Goal: Information Seeking & Learning: Learn about a topic

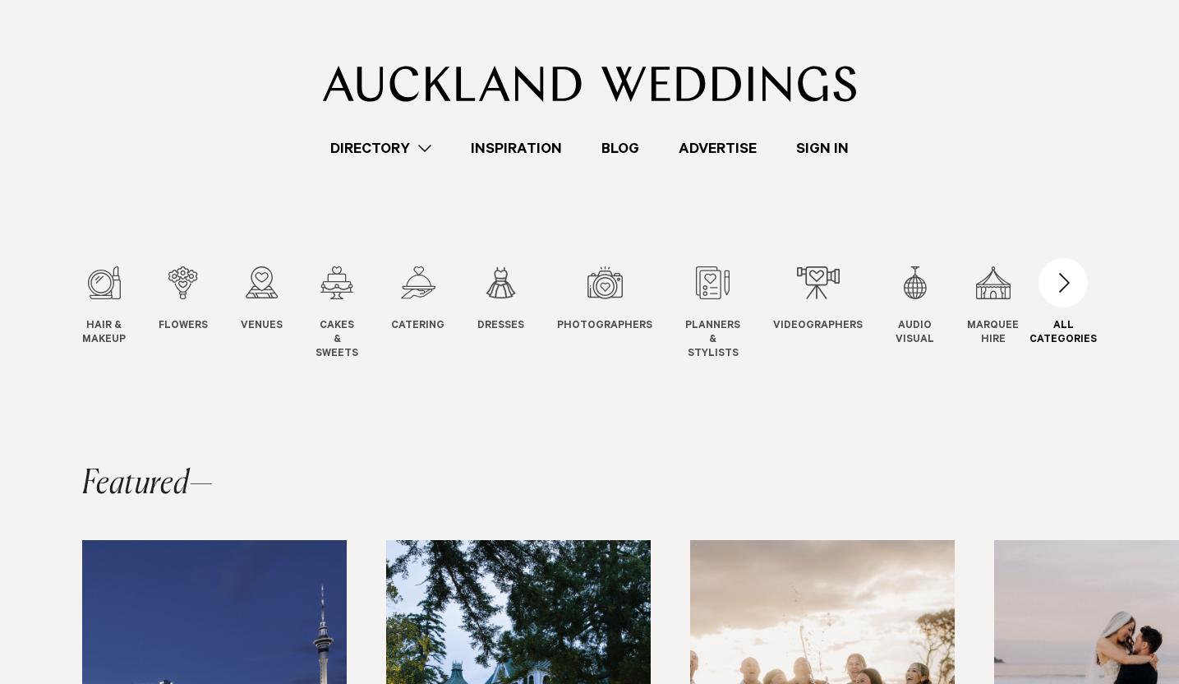
click at [1076, 276] on div "button" at bounding box center [1063, 282] width 49 height 49
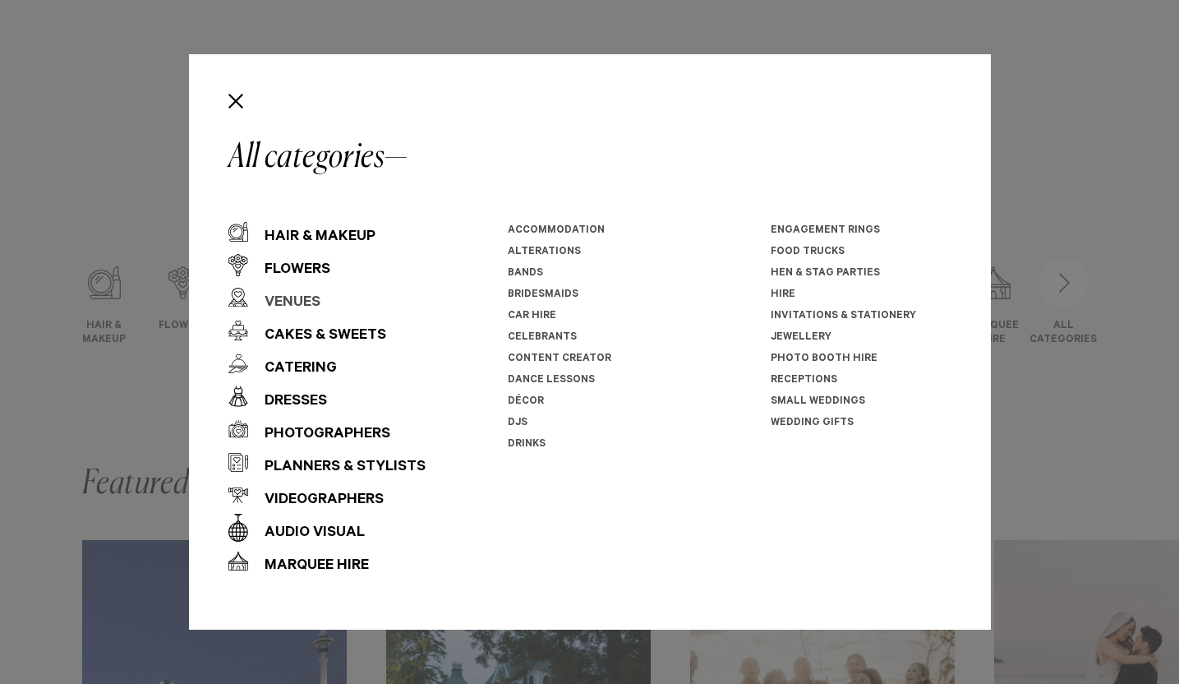
click at [283, 298] on div "Venues" at bounding box center [284, 303] width 72 height 33
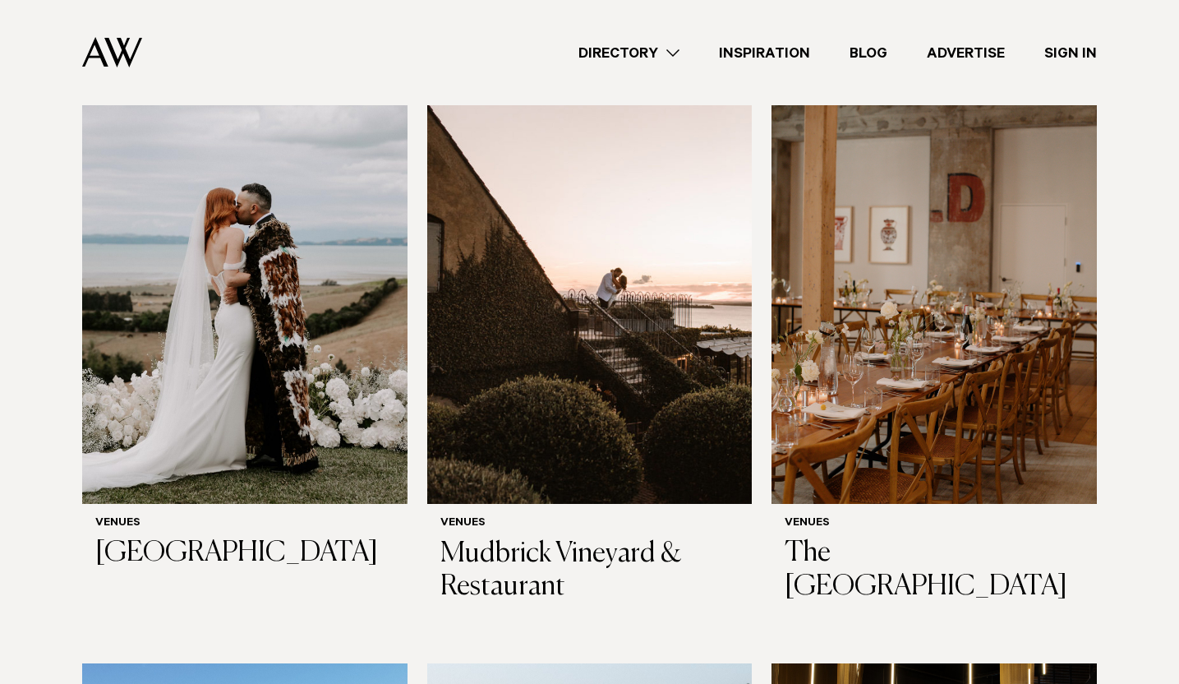
scroll to position [7619, 0]
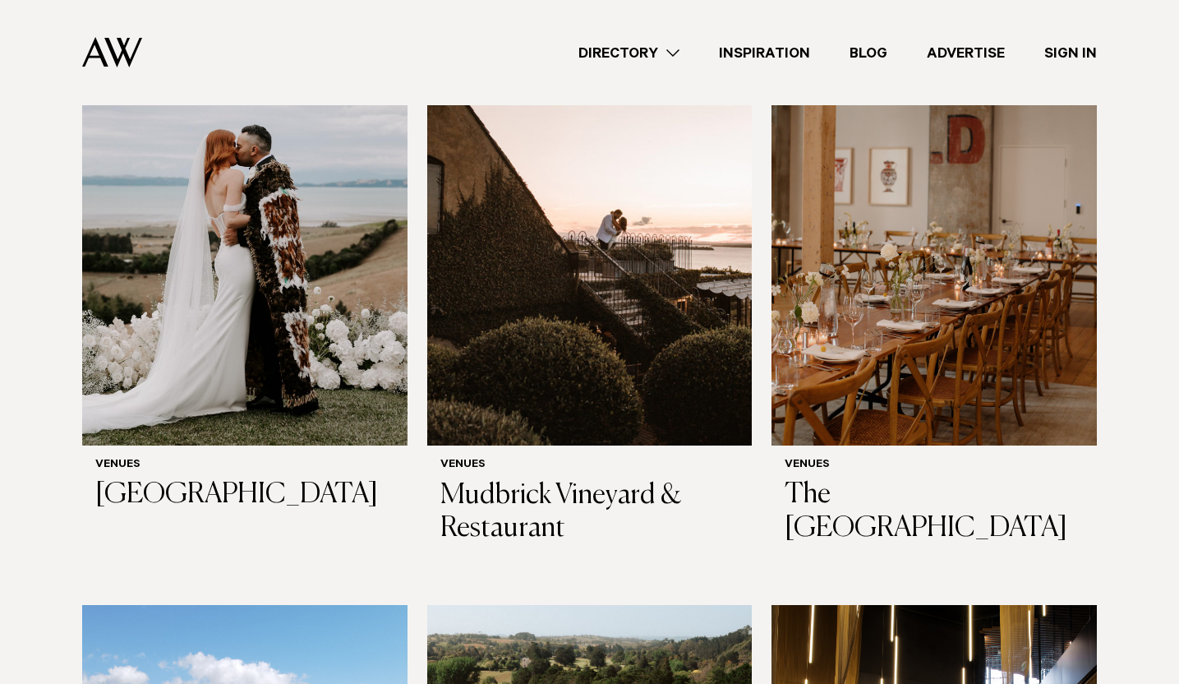
click at [683, 312] on img at bounding box center [589, 227] width 325 height 436
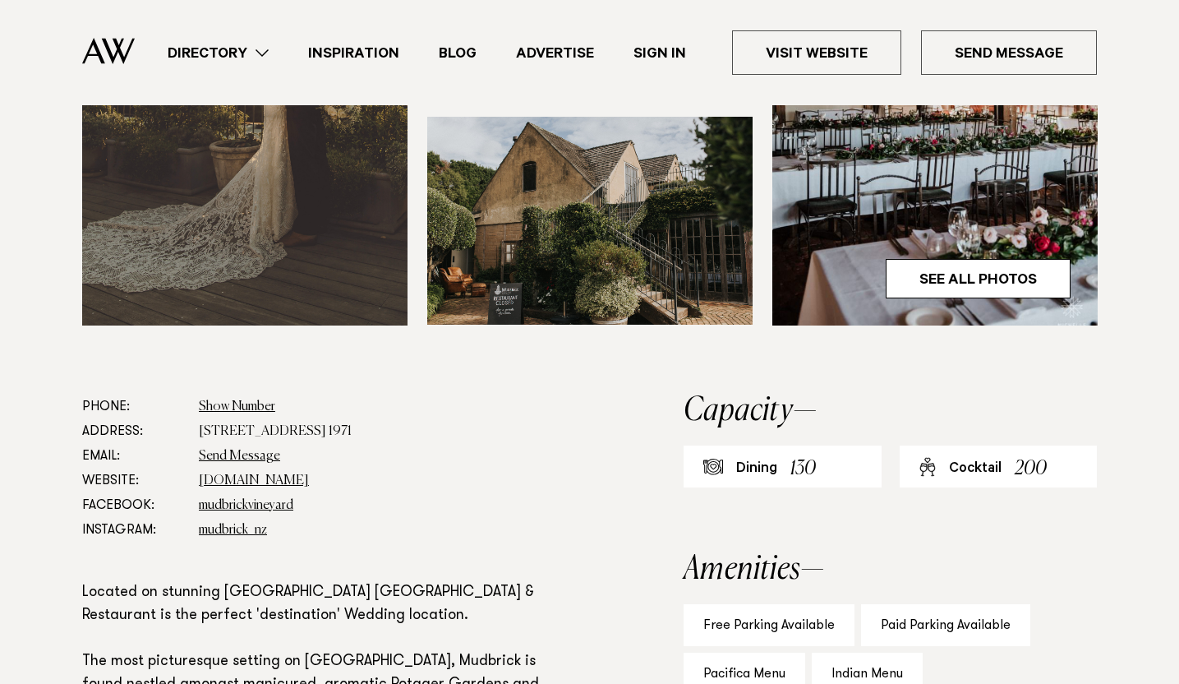
scroll to position [601, 0]
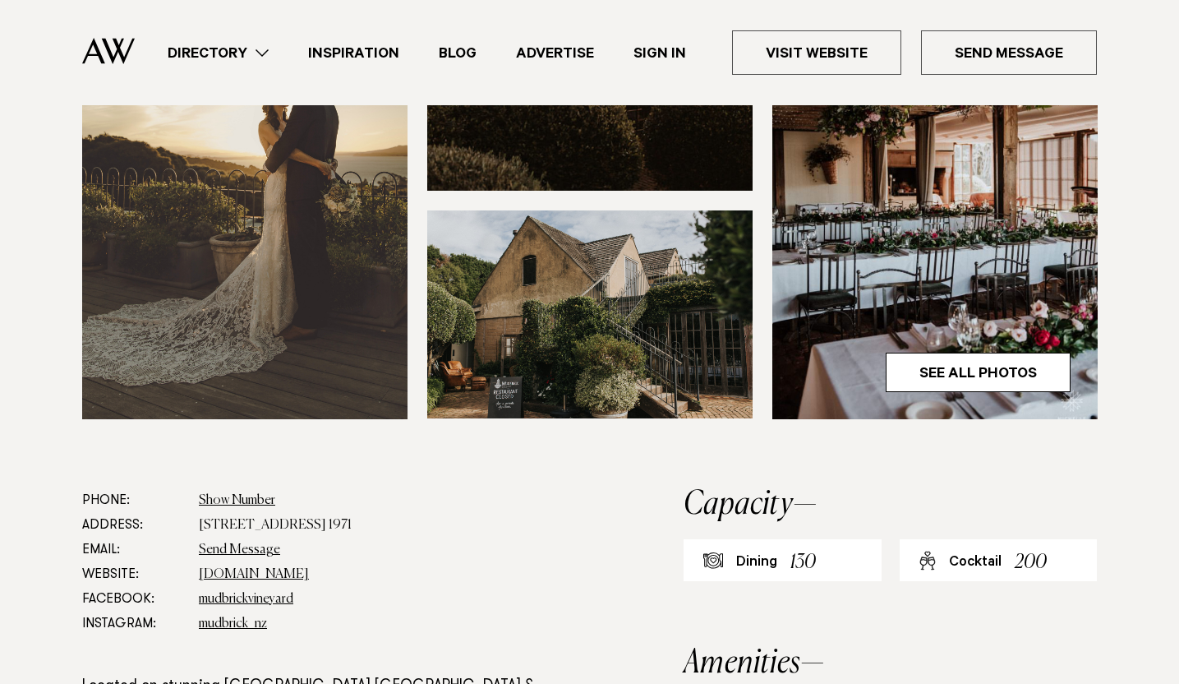
click at [983, 236] on img at bounding box center [935, 201] width 325 height 436
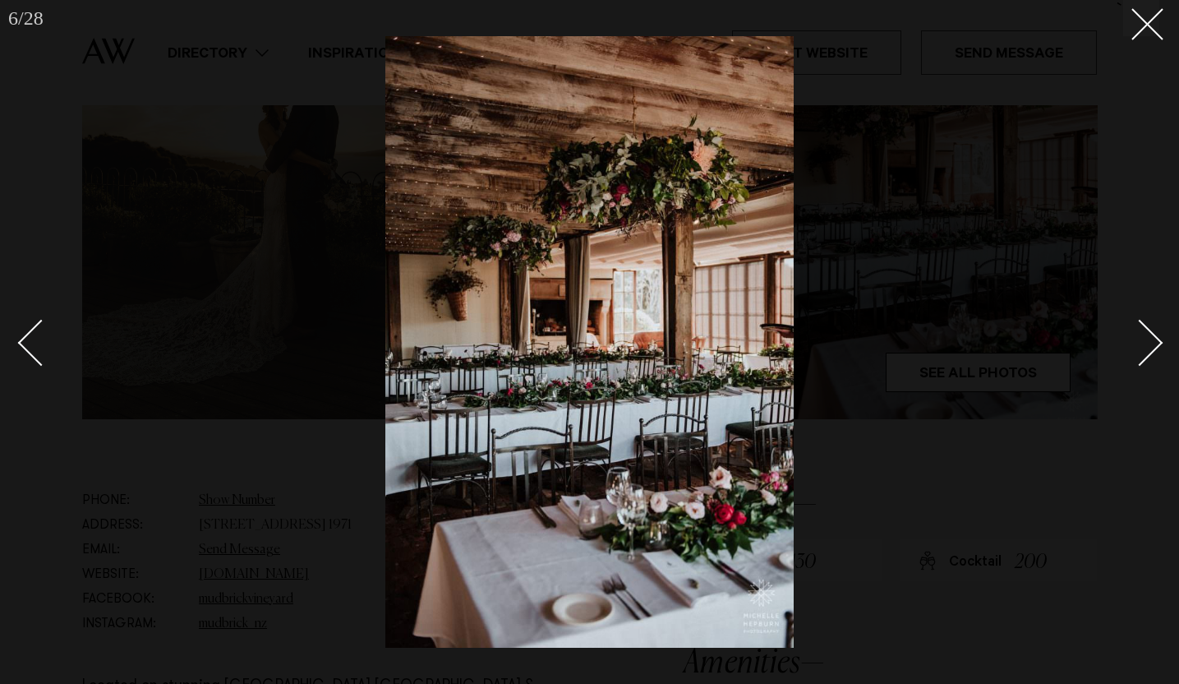
click at [1157, 358] on link at bounding box center [1131, 342] width 58 height 82
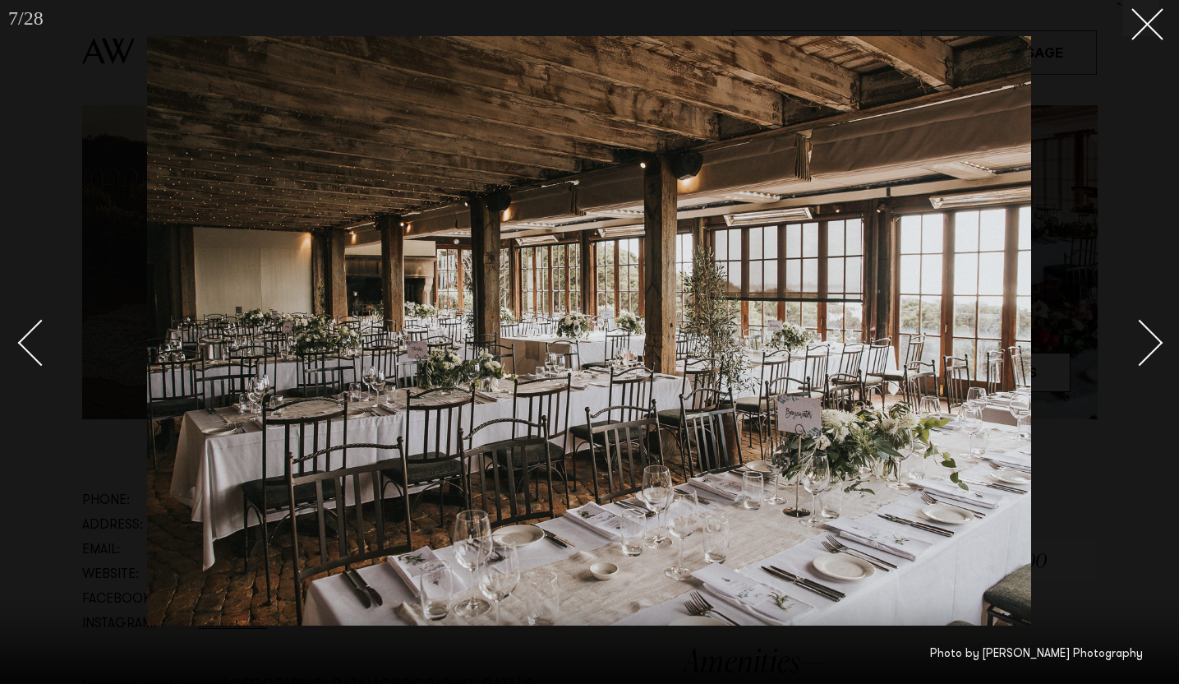
click at [1157, 358] on link at bounding box center [1131, 342] width 58 height 82
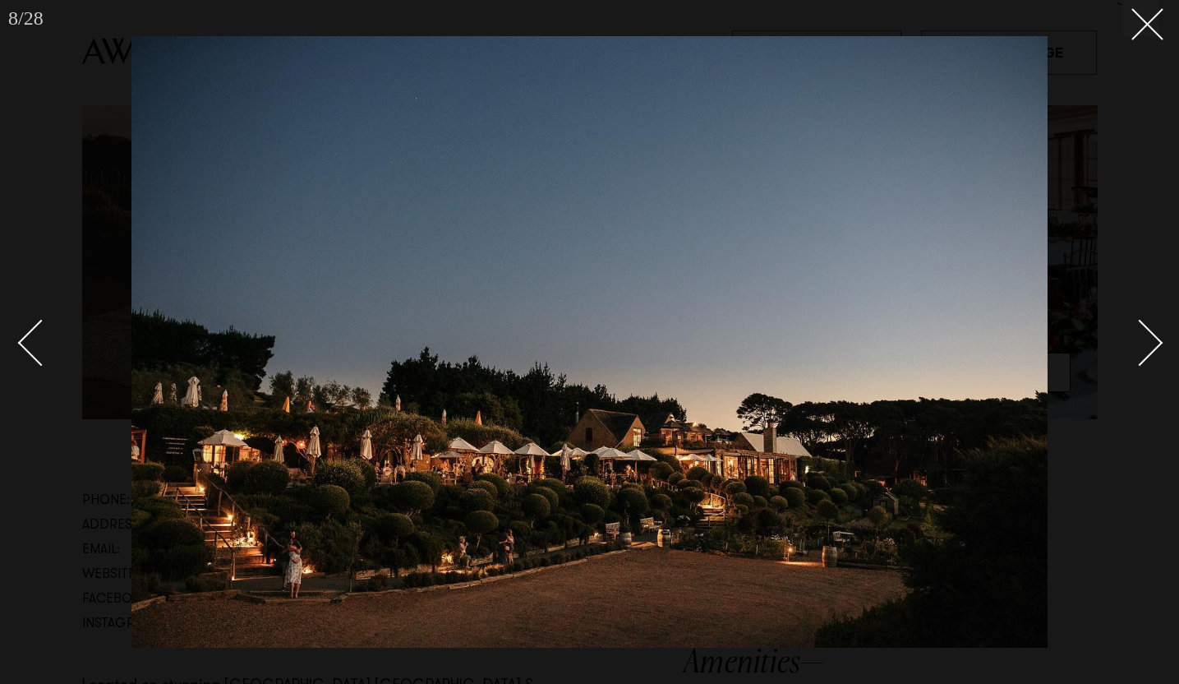
click at [1157, 358] on link at bounding box center [1131, 342] width 58 height 82
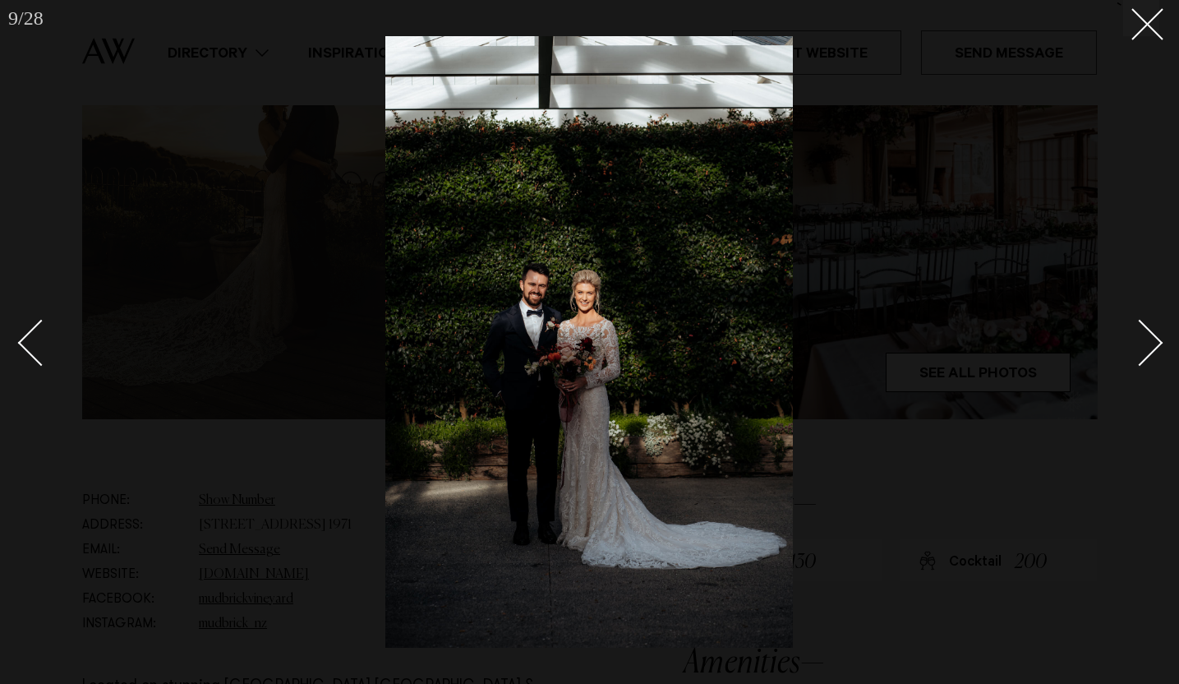
click at [1157, 358] on link at bounding box center [1131, 342] width 58 height 82
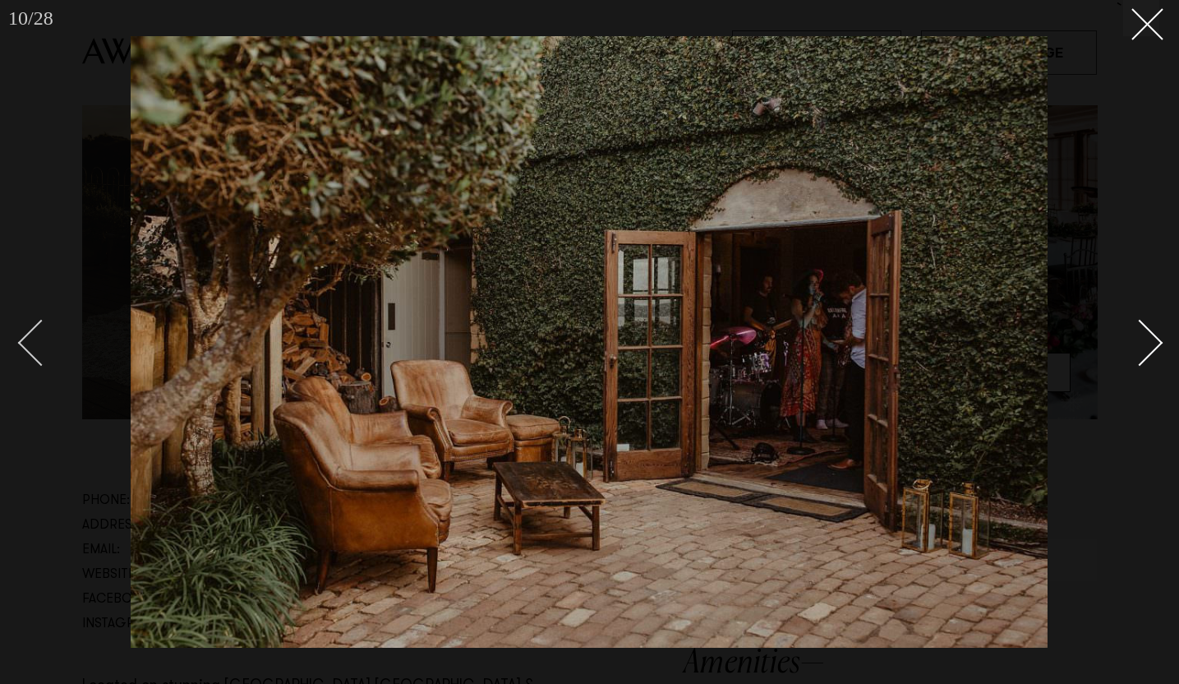
click at [25, 348] on div "Previous slide" at bounding box center [41, 343] width 47 height 47
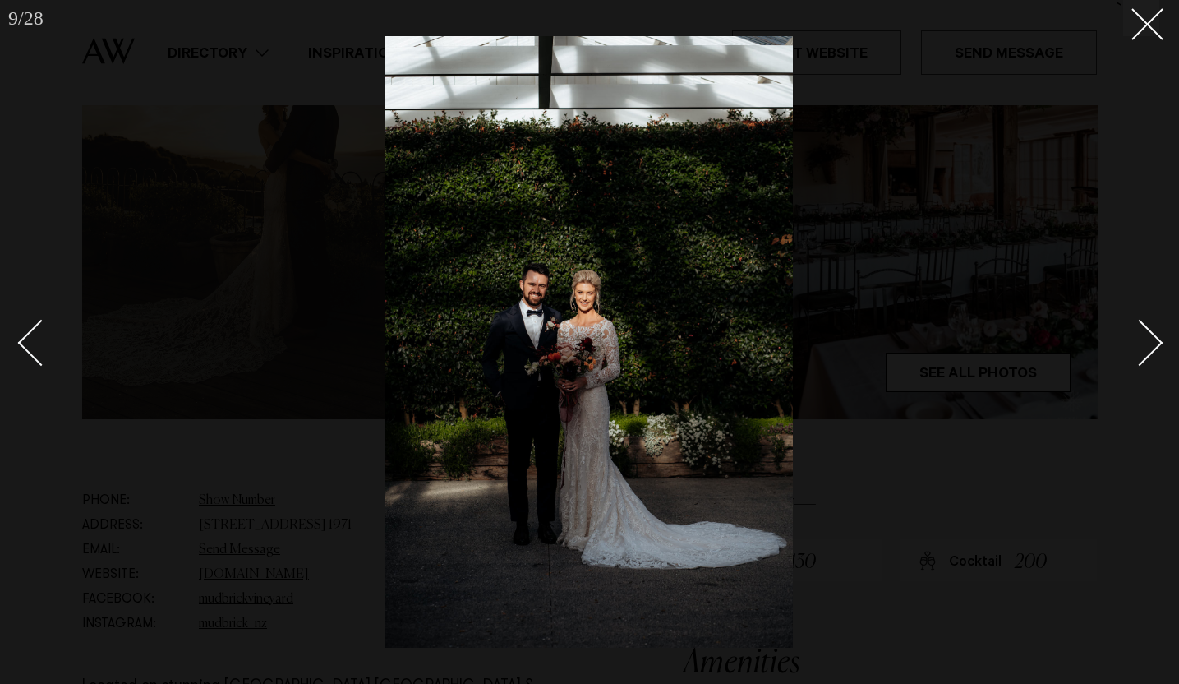
click at [1158, 341] on div "Next slide" at bounding box center [1140, 343] width 47 height 47
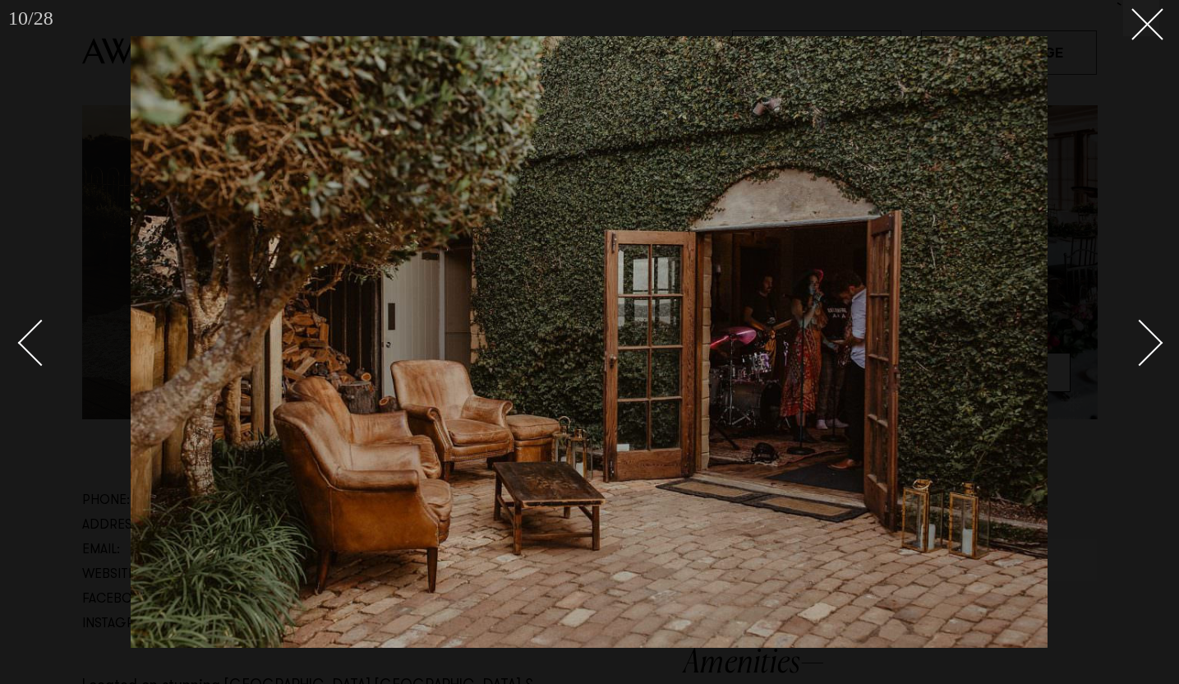
click at [1158, 341] on div "Next slide" at bounding box center [1140, 343] width 47 height 47
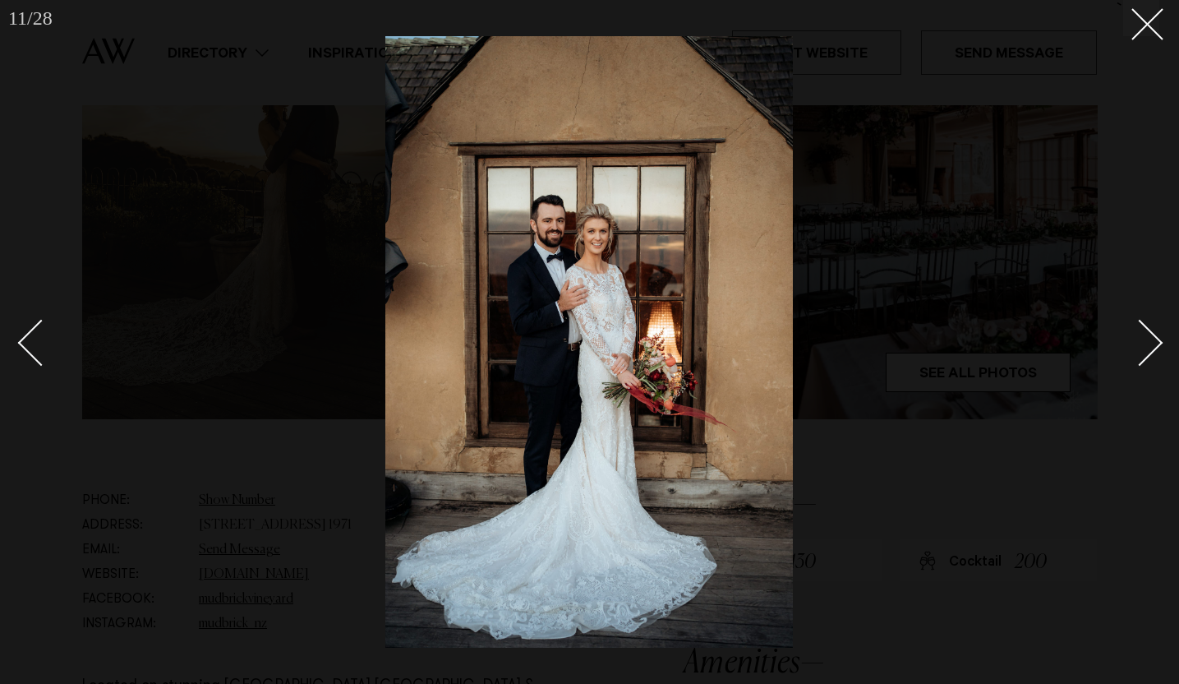
click at [1158, 341] on div "Next slide" at bounding box center [1140, 343] width 47 height 47
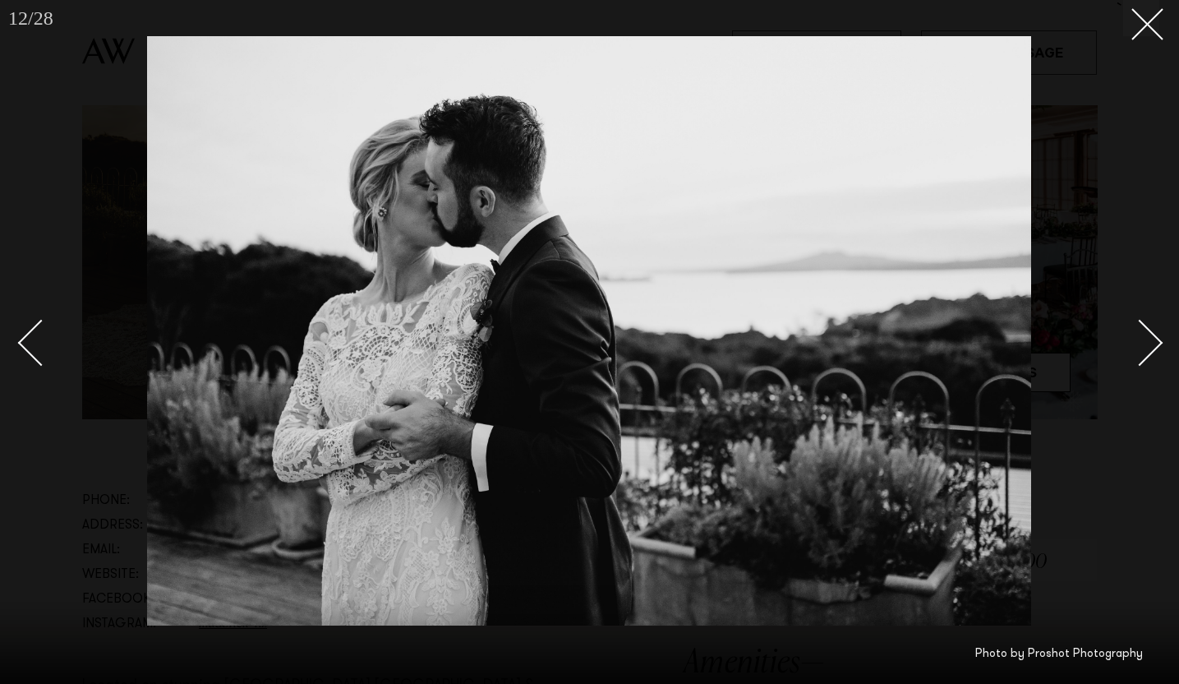
click at [1158, 341] on div "Next slide" at bounding box center [1140, 343] width 47 height 47
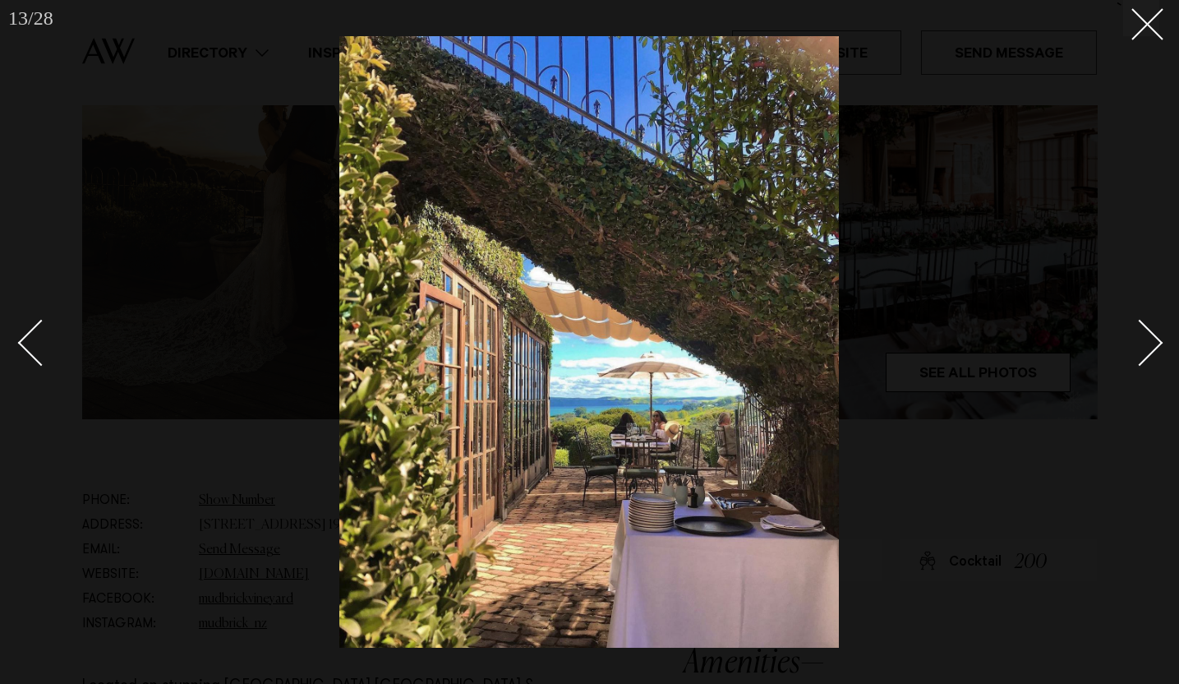
click at [1158, 341] on div "Next slide" at bounding box center [1140, 343] width 47 height 47
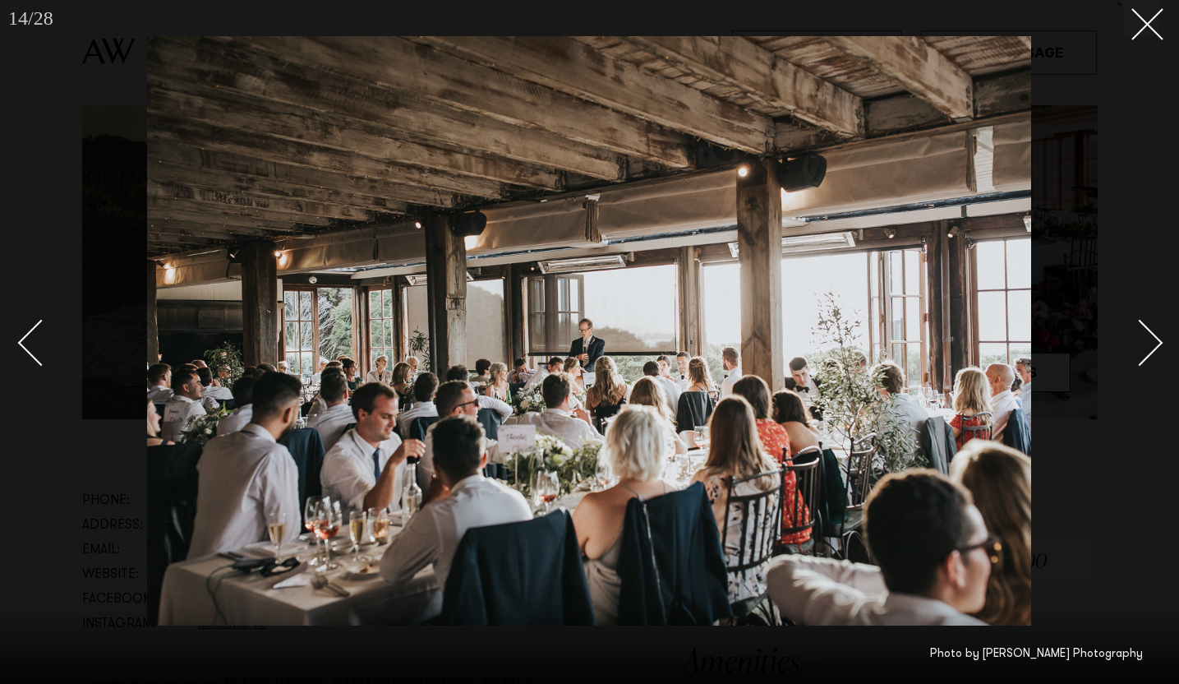
click at [1158, 341] on div "Next slide" at bounding box center [1140, 343] width 47 height 47
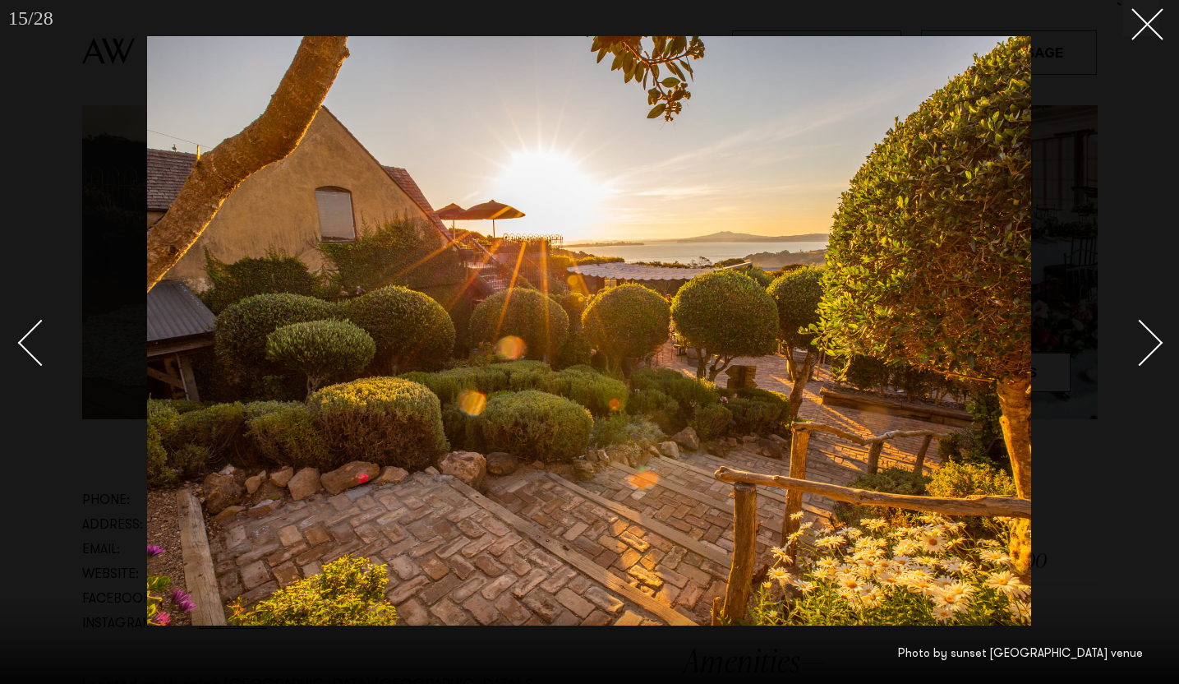
click at [1158, 341] on div "Next slide" at bounding box center [1140, 343] width 47 height 47
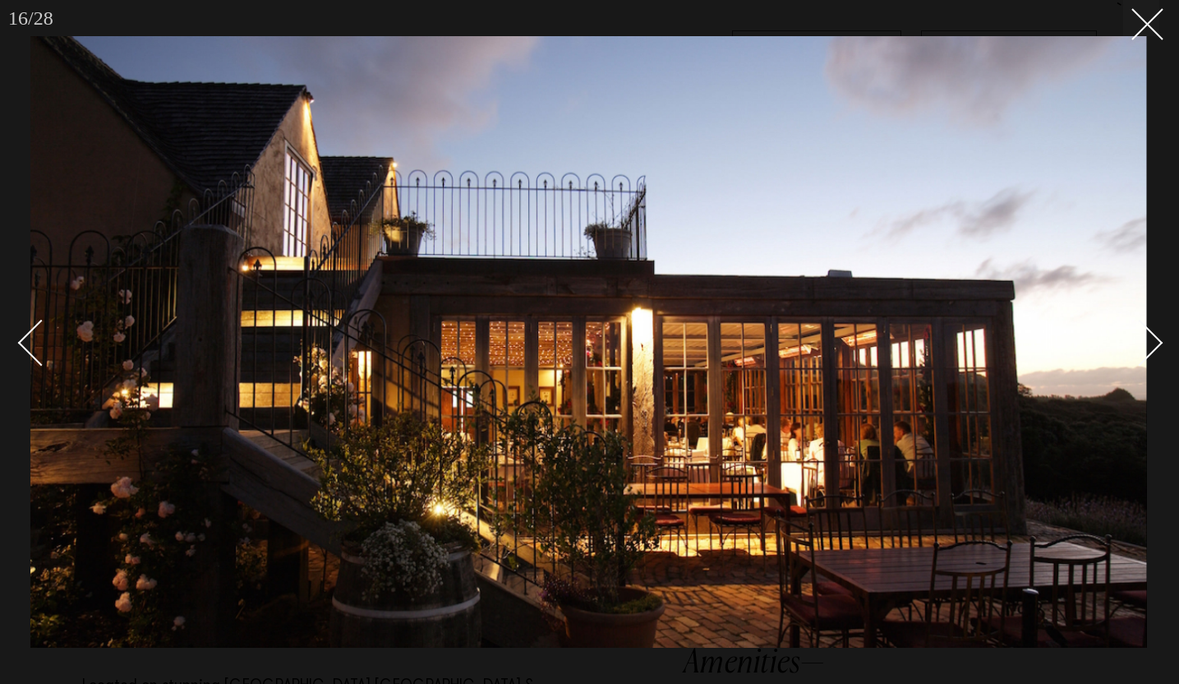
click at [1158, 341] on div "Next slide" at bounding box center [1140, 343] width 47 height 47
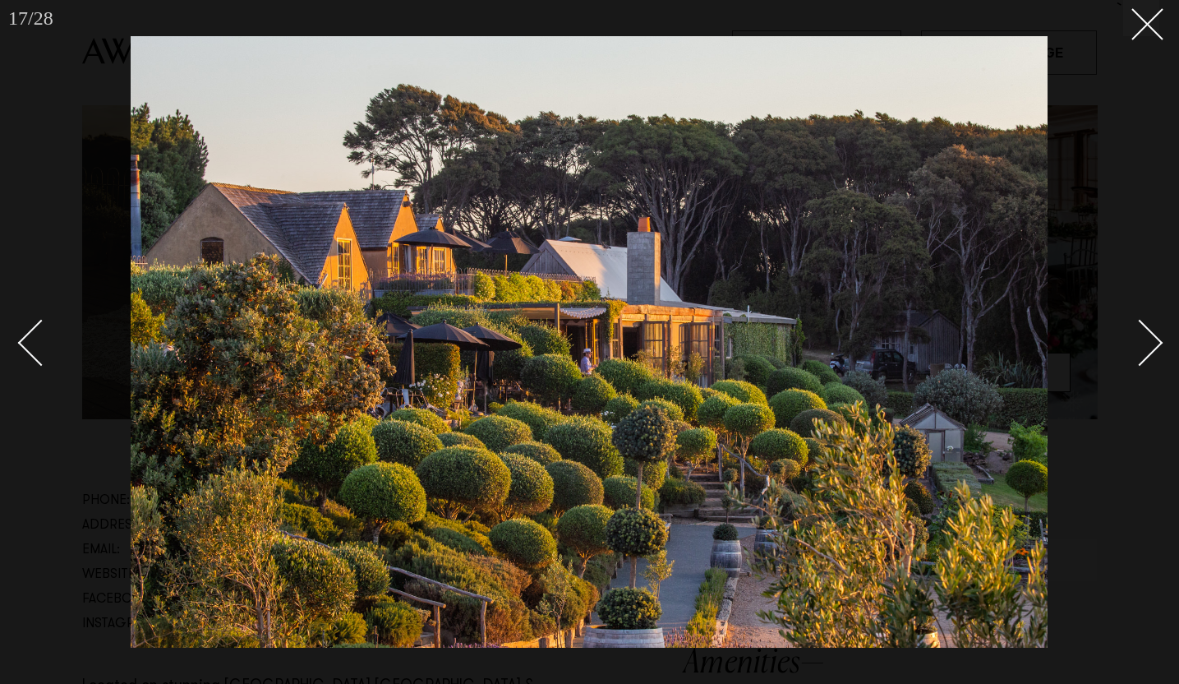
click at [1158, 341] on div "Next slide" at bounding box center [1140, 343] width 47 height 47
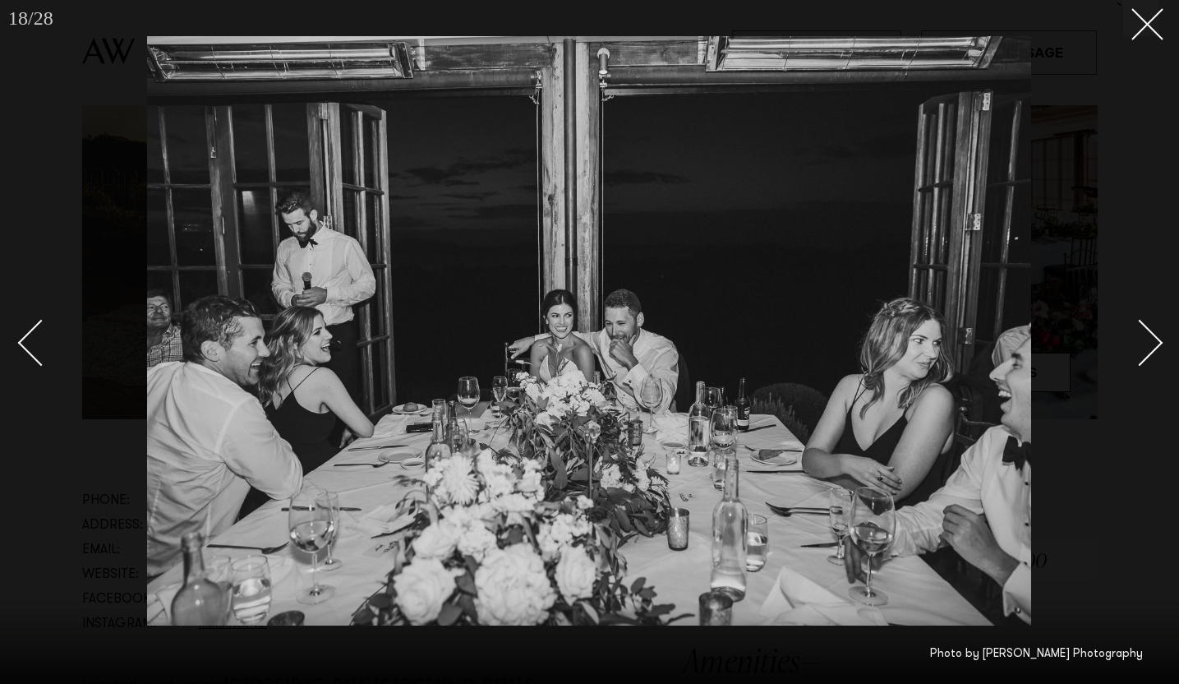
click at [1158, 341] on div "Next slide" at bounding box center [1140, 343] width 47 height 47
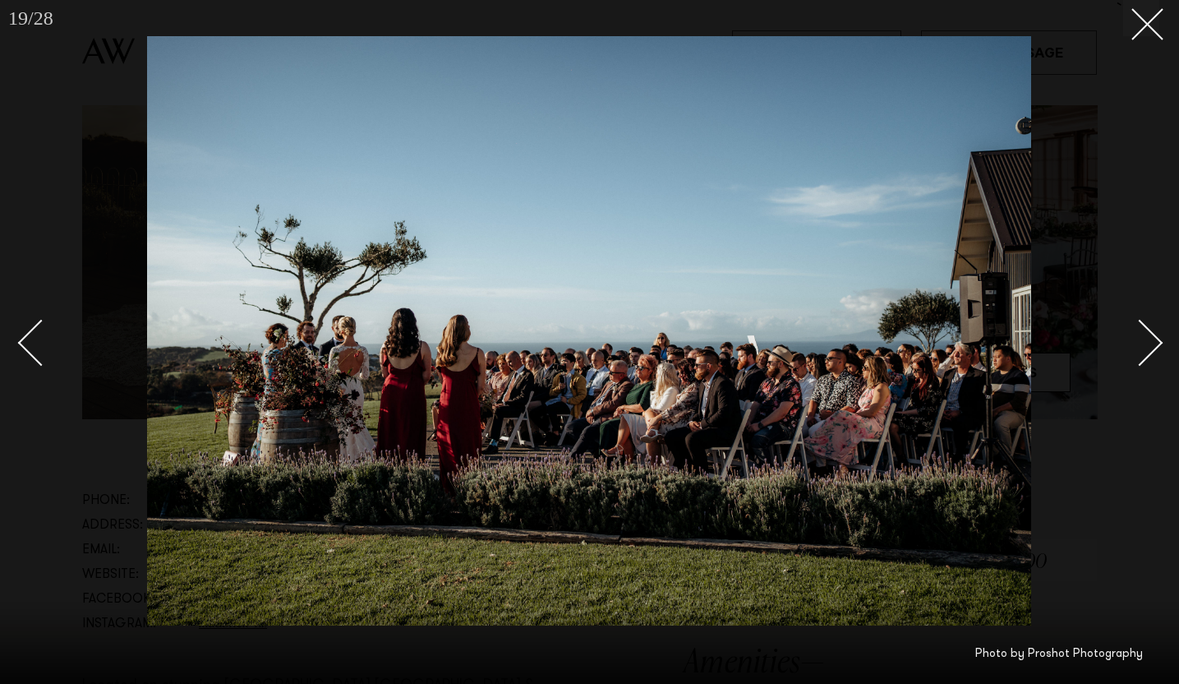
click at [1158, 341] on div "Next slide" at bounding box center [1140, 343] width 47 height 47
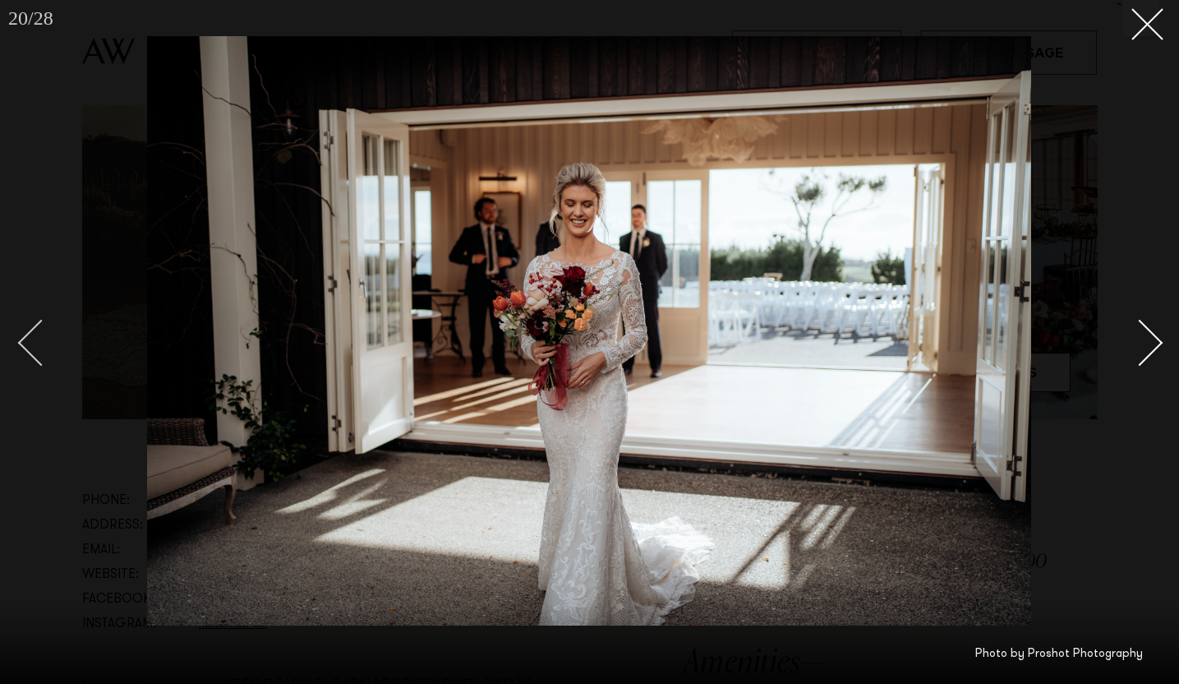
click at [25, 338] on div "Previous slide" at bounding box center [41, 343] width 47 height 47
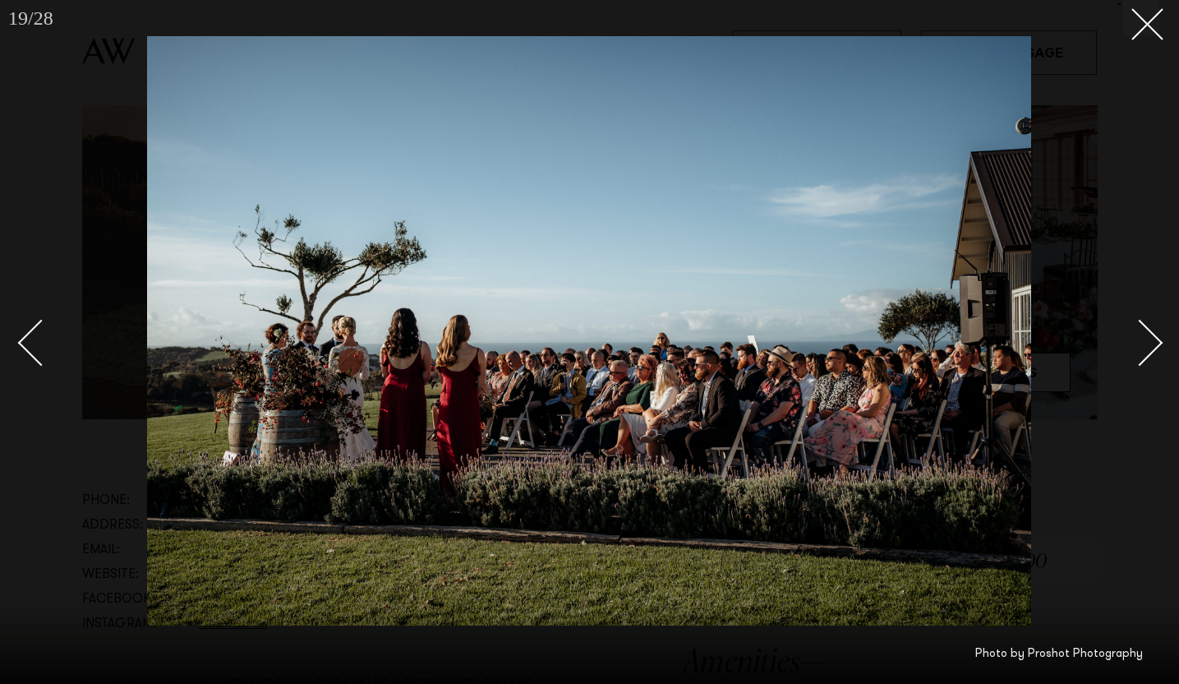
click at [1156, 346] on div "Next slide" at bounding box center [1140, 343] width 47 height 47
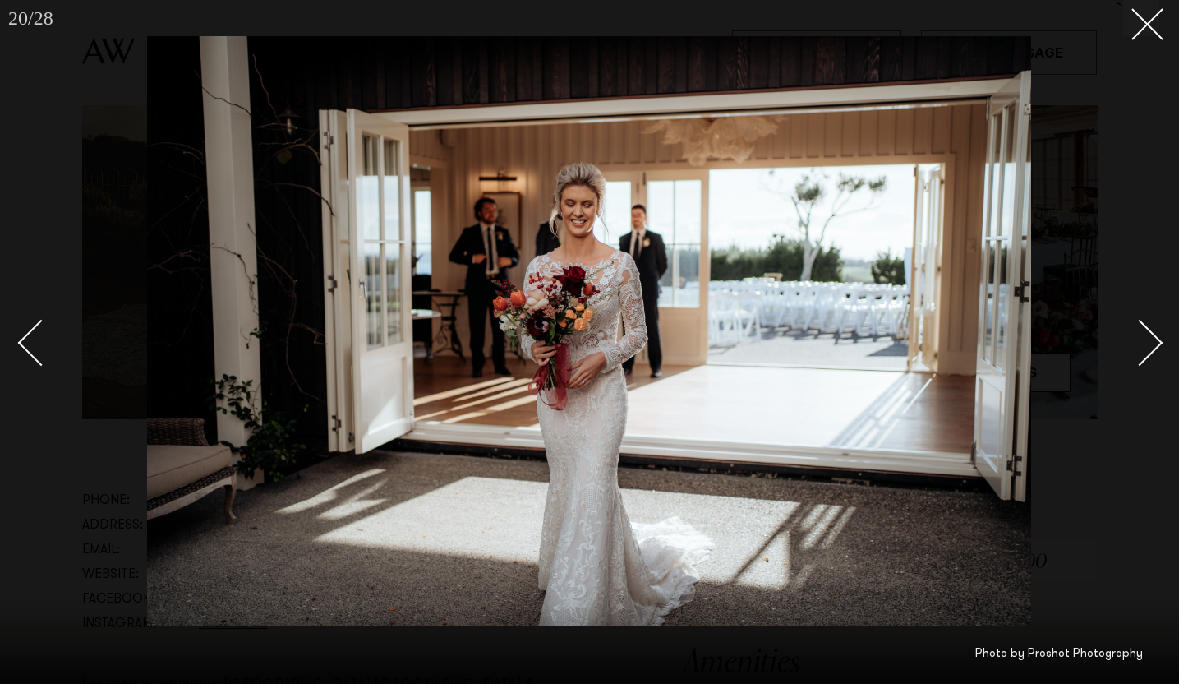
click at [1156, 346] on div "Next slide" at bounding box center [1140, 343] width 47 height 47
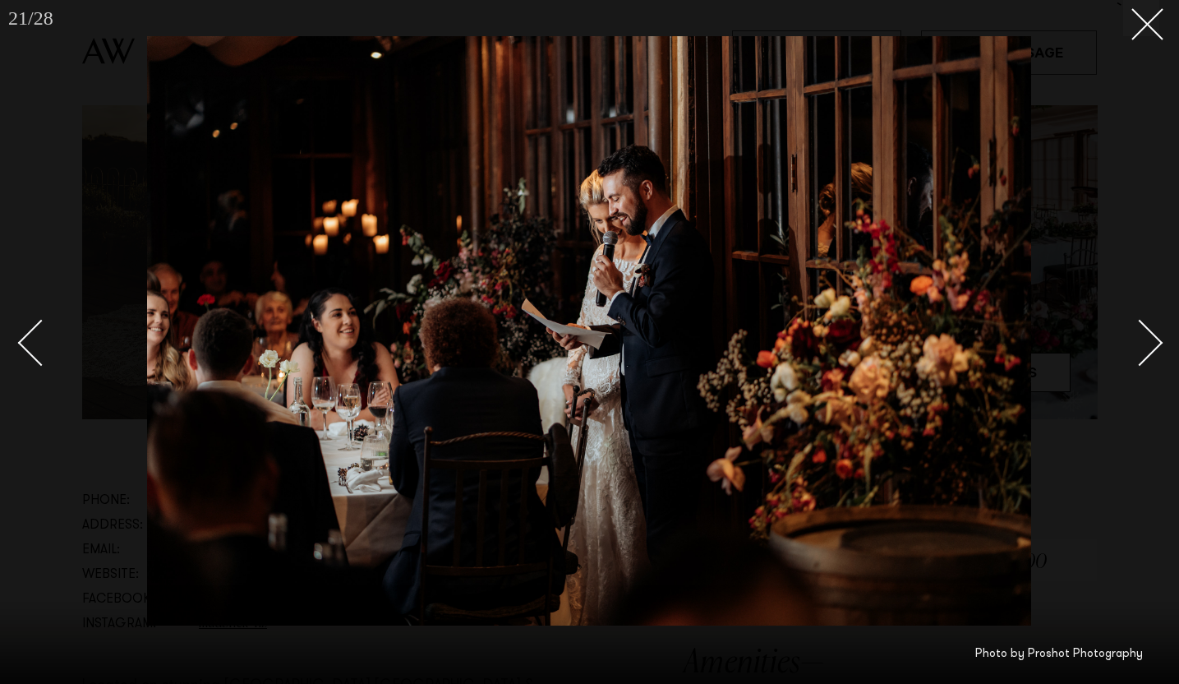
click at [1156, 346] on div "Next slide" at bounding box center [1140, 343] width 47 height 47
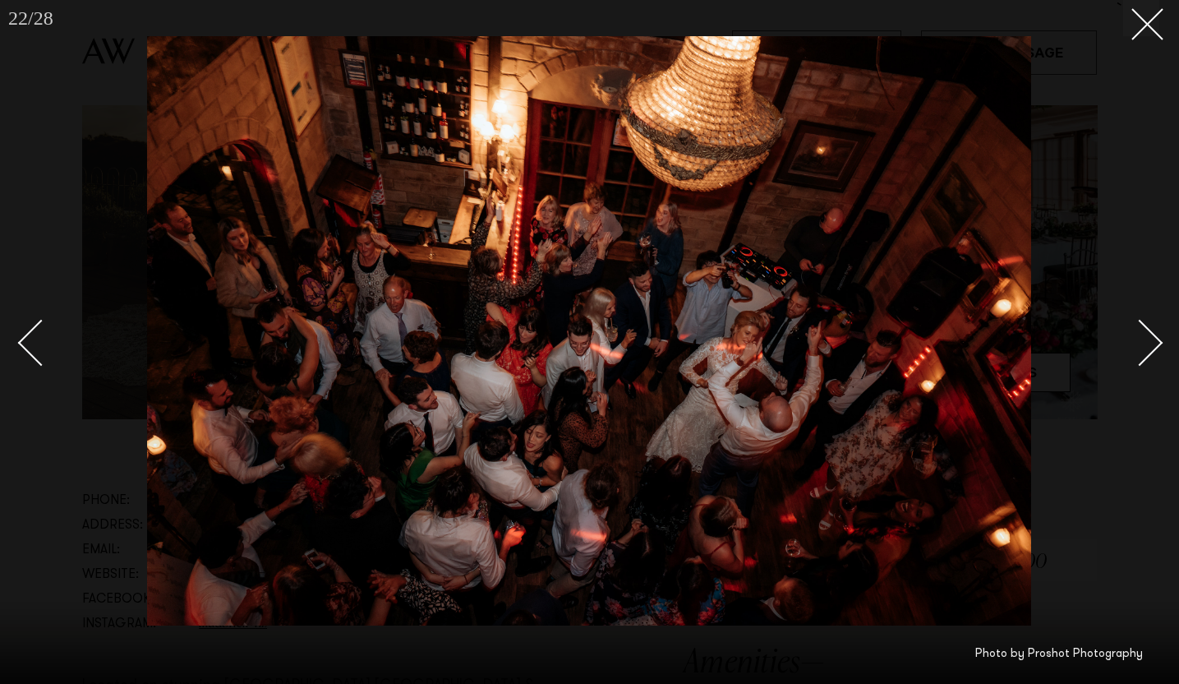
click at [1156, 346] on div "Next slide" at bounding box center [1140, 343] width 47 height 47
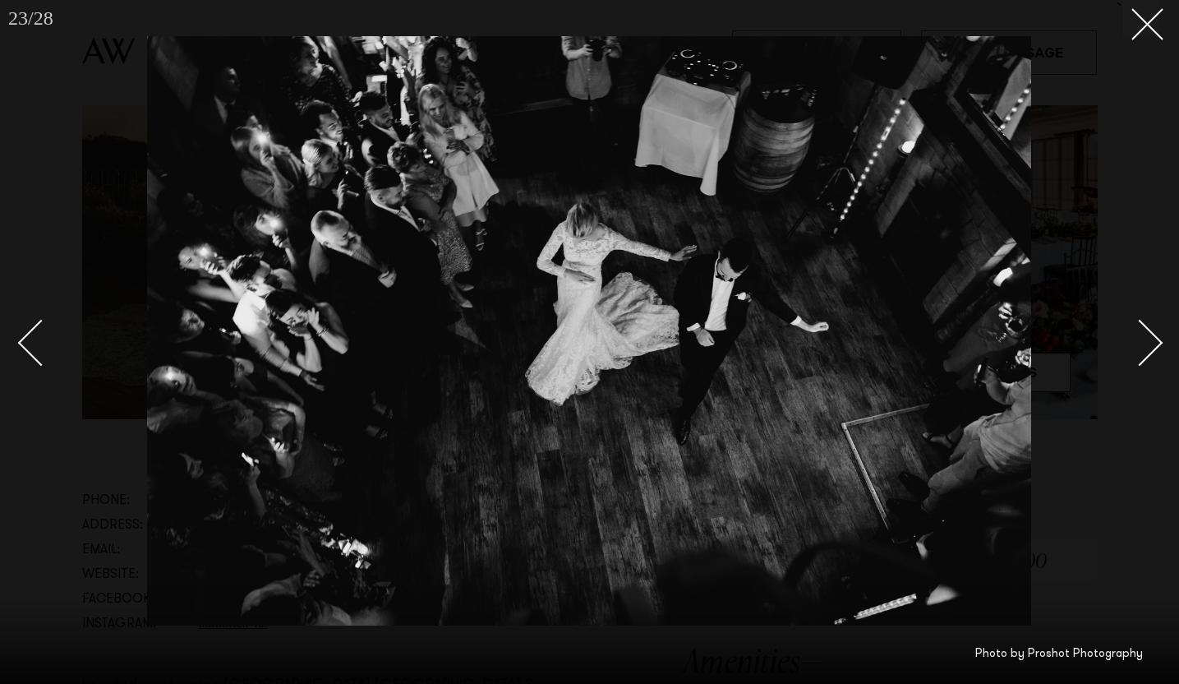
click at [1152, 330] on link at bounding box center [1131, 342] width 58 height 82
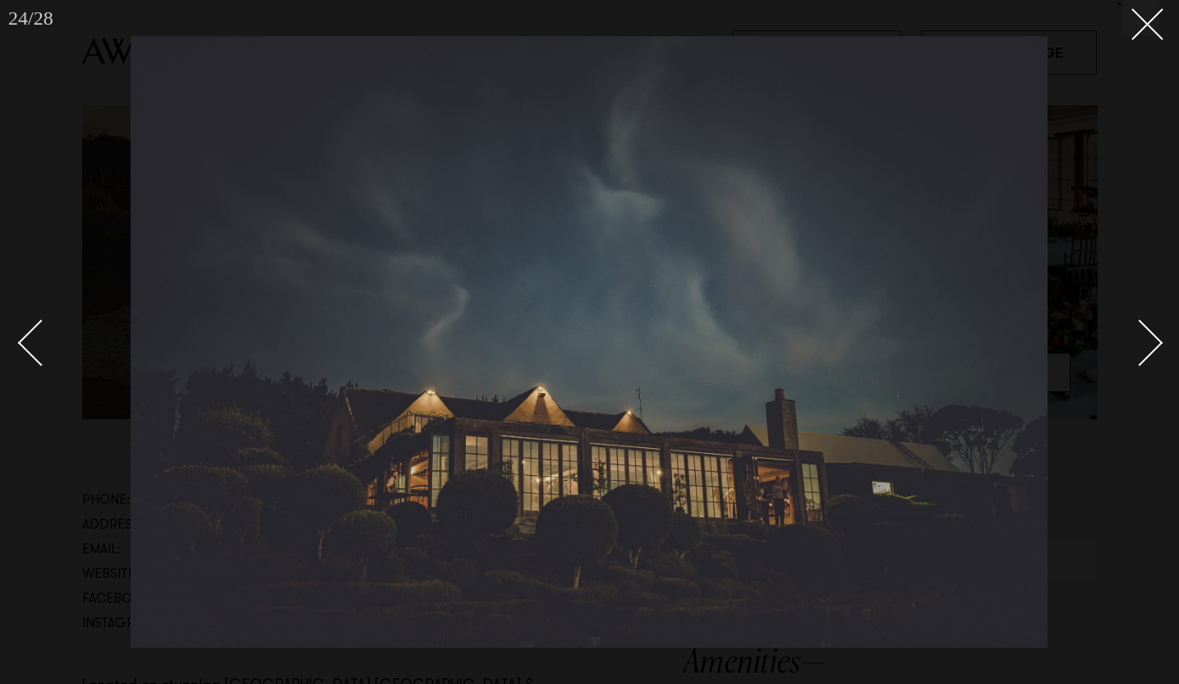
click at [1152, 330] on link at bounding box center [1131, 342] width 58 height 82
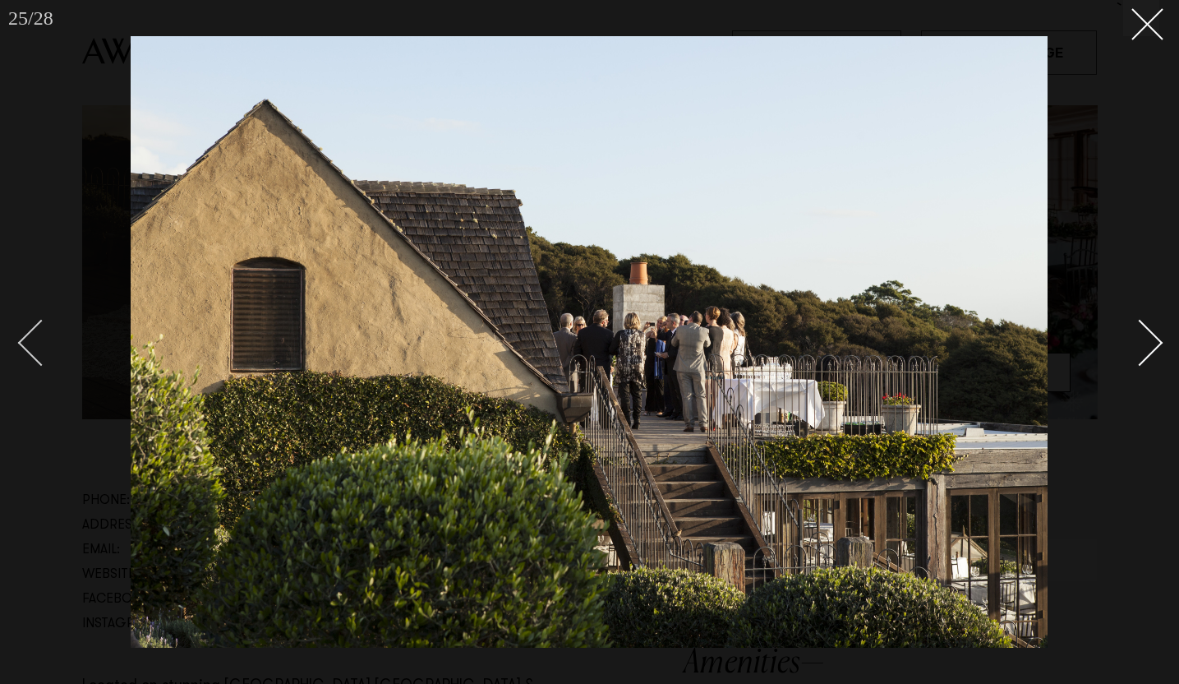
click at [45, 355] on div "Previous slide" at bounding box center [41, 343] width 47 height 47
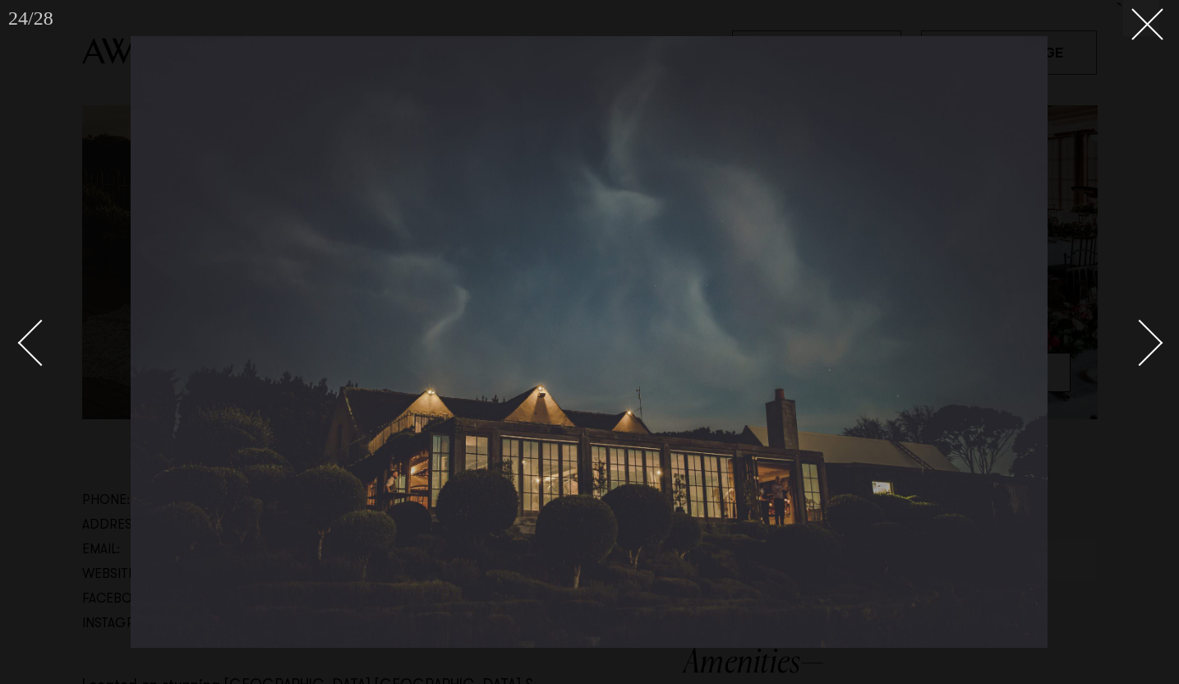
click at [1156, 339] on div "Next slide" at bounding box center [1140, 343] width 47 height 47
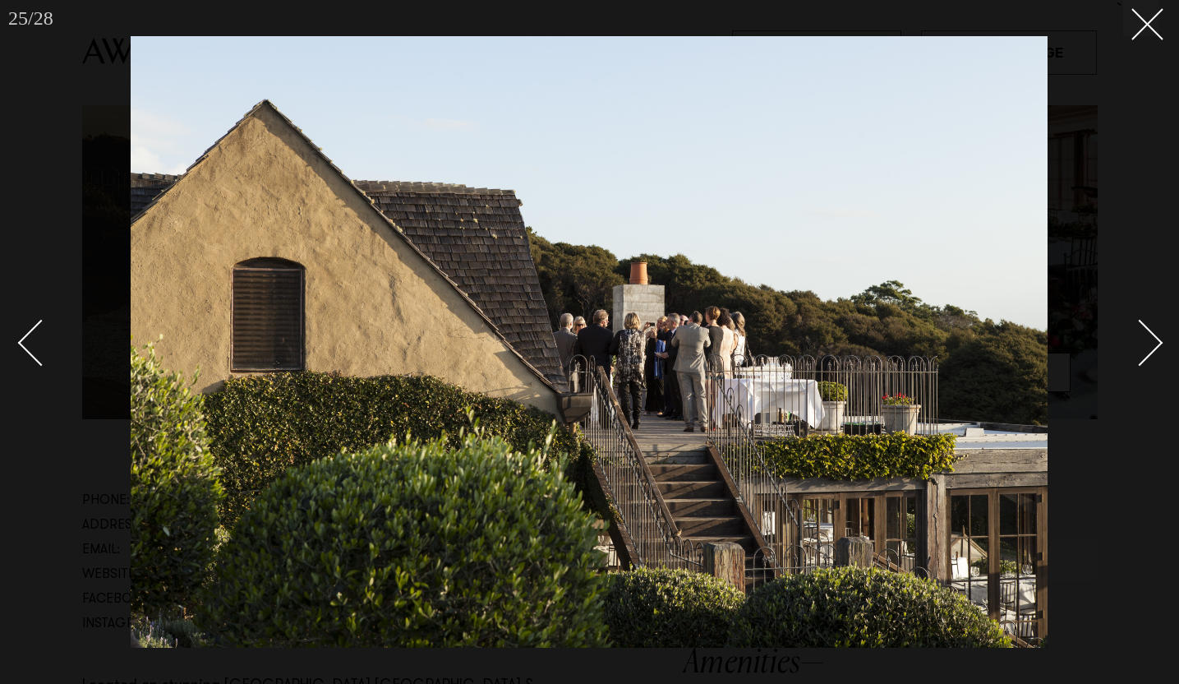
click at [1156, 339] on div "Next slide" at bounding box center [1140, 343] width 47 height 47
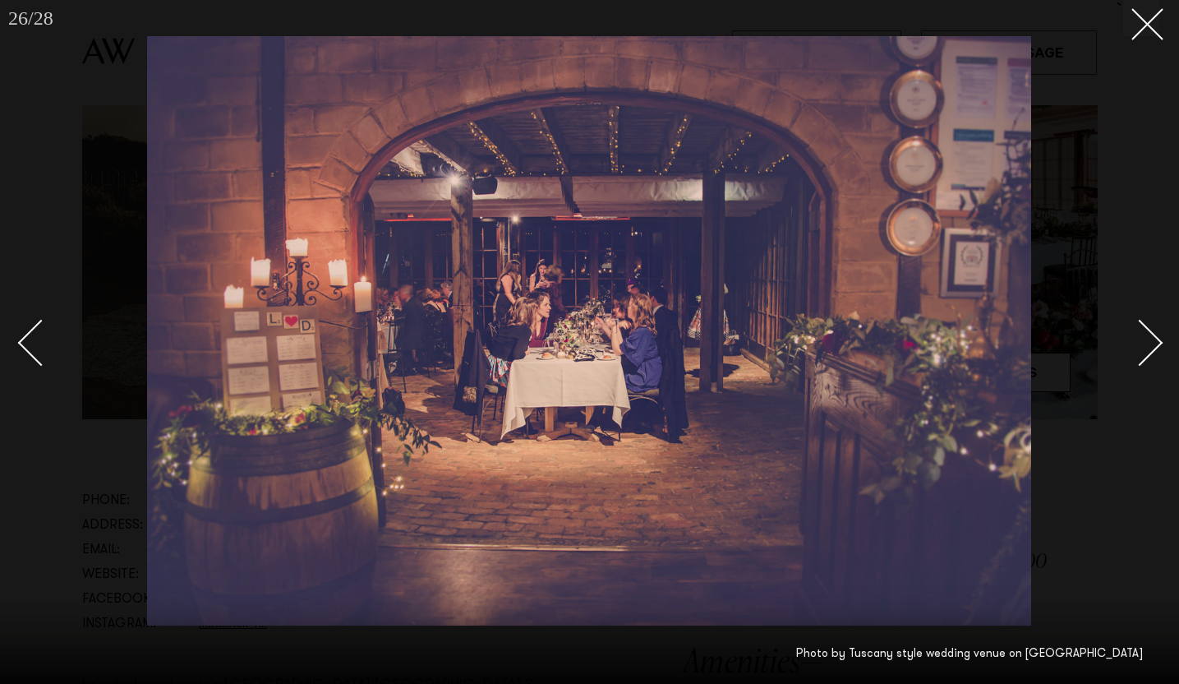
click at [1156, 339] on div "Next slide" at bounding box center [1140, 343] width 47 height 47
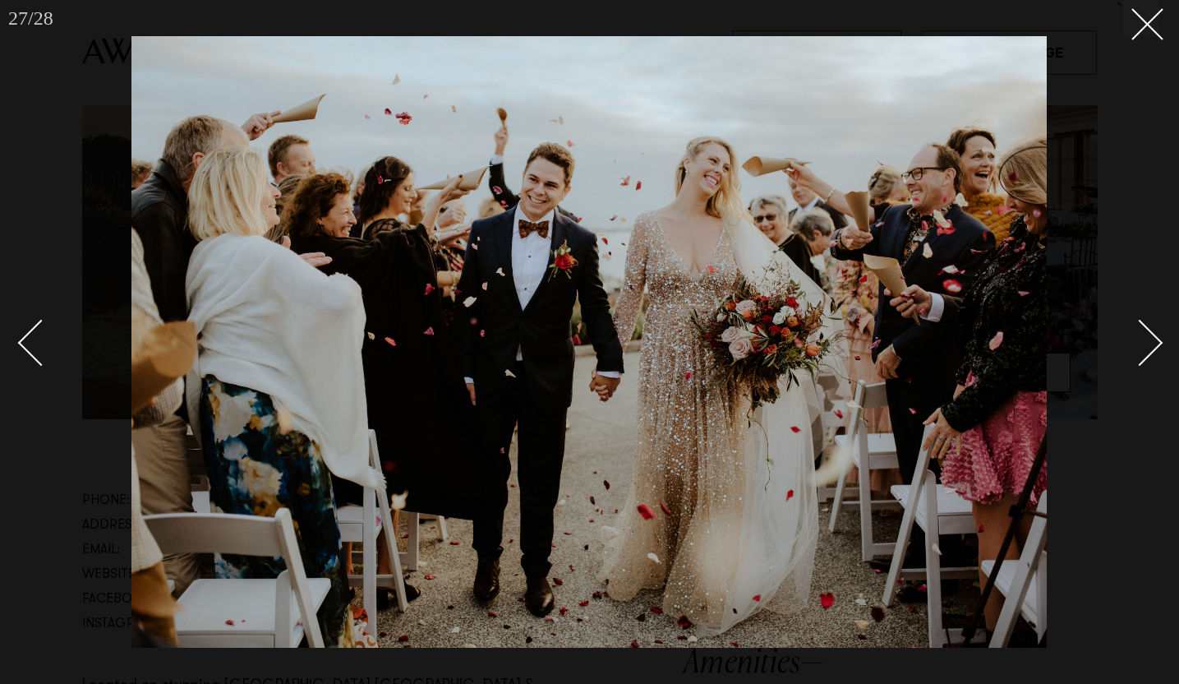
click at [1156, 339] on div "Next slide" at bounding box center [1140, 343] width 47 height 47
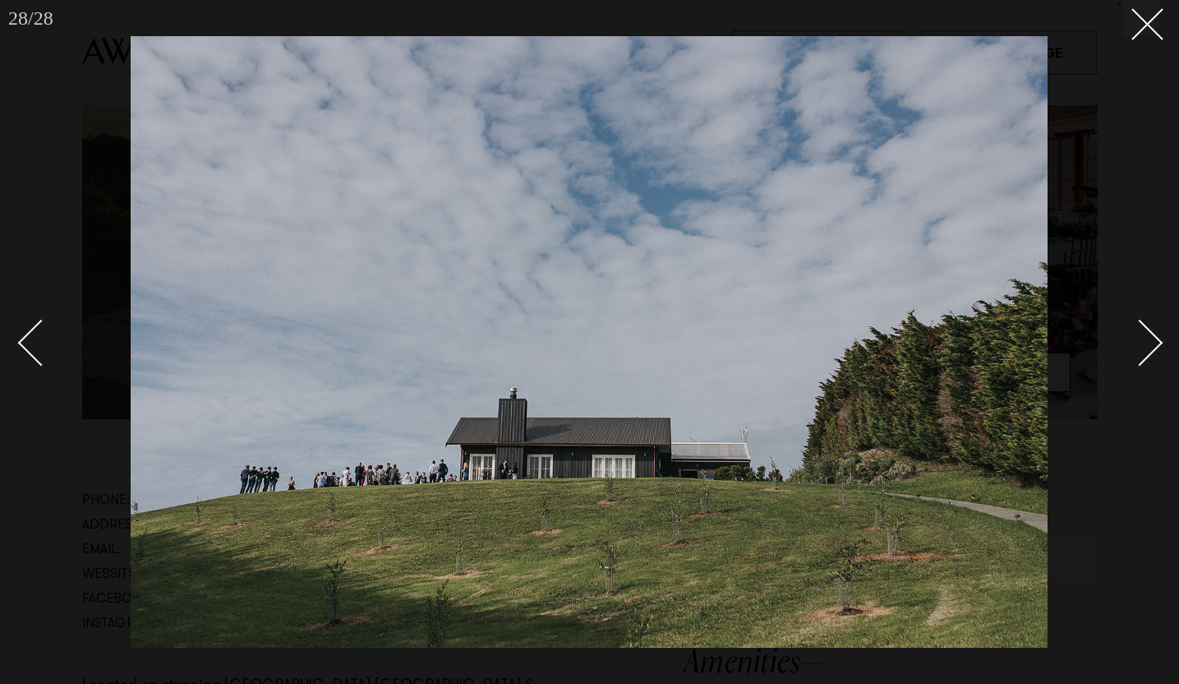
click at [1156, 339] on div "Next slide" at bounding box center [1140, 343] width 47 height 47
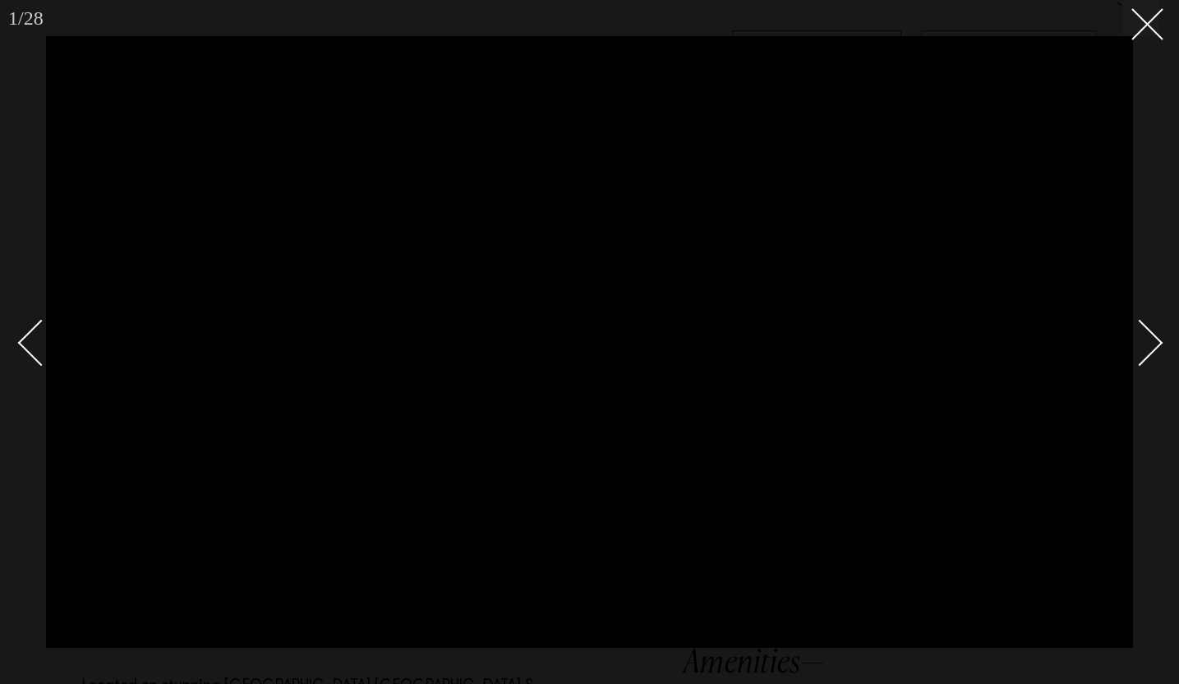
click at [1156, 339] on div "Next slide" at bounding box center [1140, 343] width 47 height 47
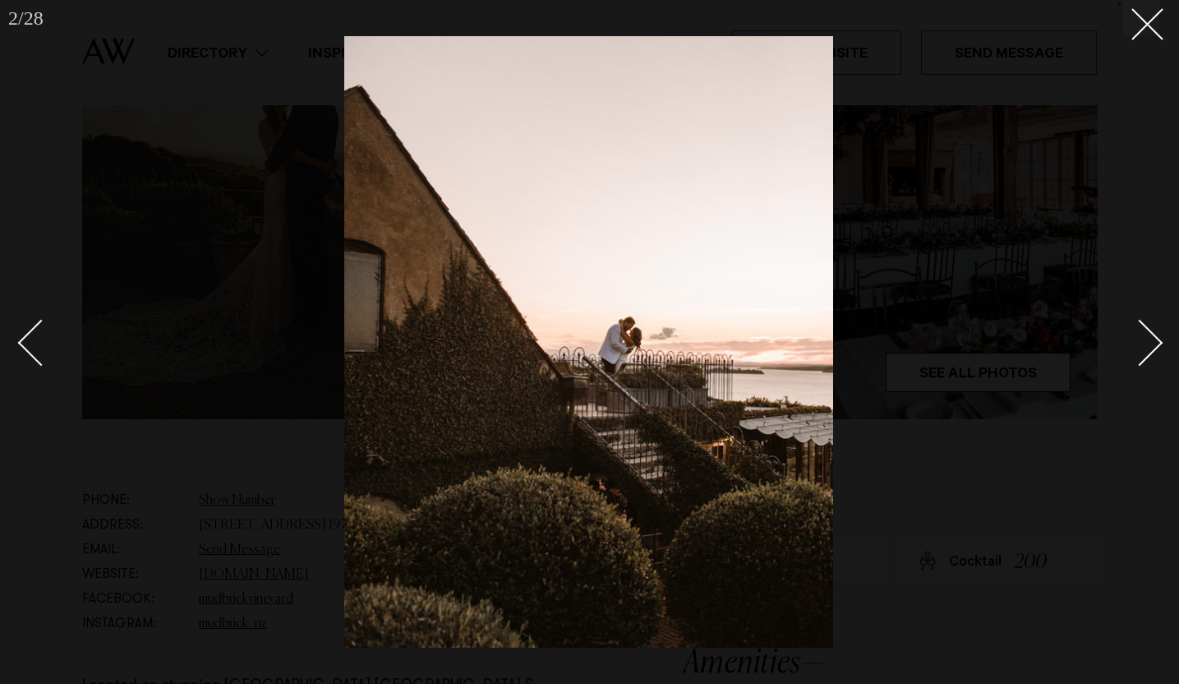
click at [1156, 339] on div "Next slide" at bounding box center [1140, 343] width 47 height 47
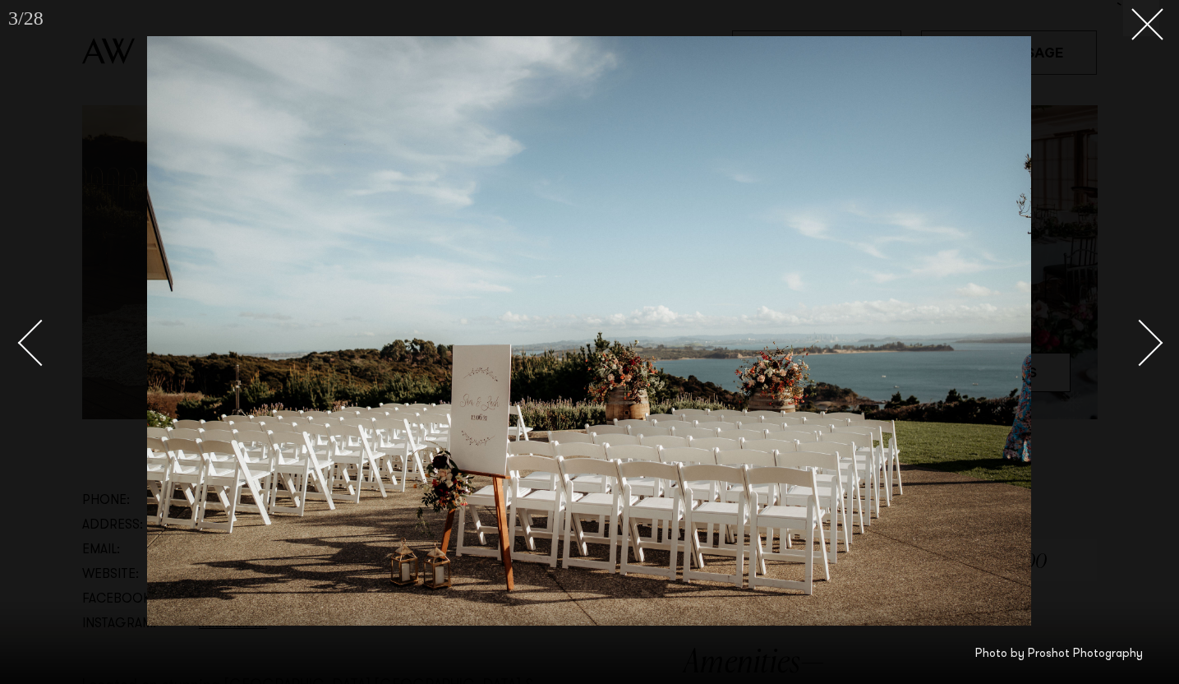
click at [1156, 339] on div "Next slide" at bounding box center [1140, 343] width 47 height 47
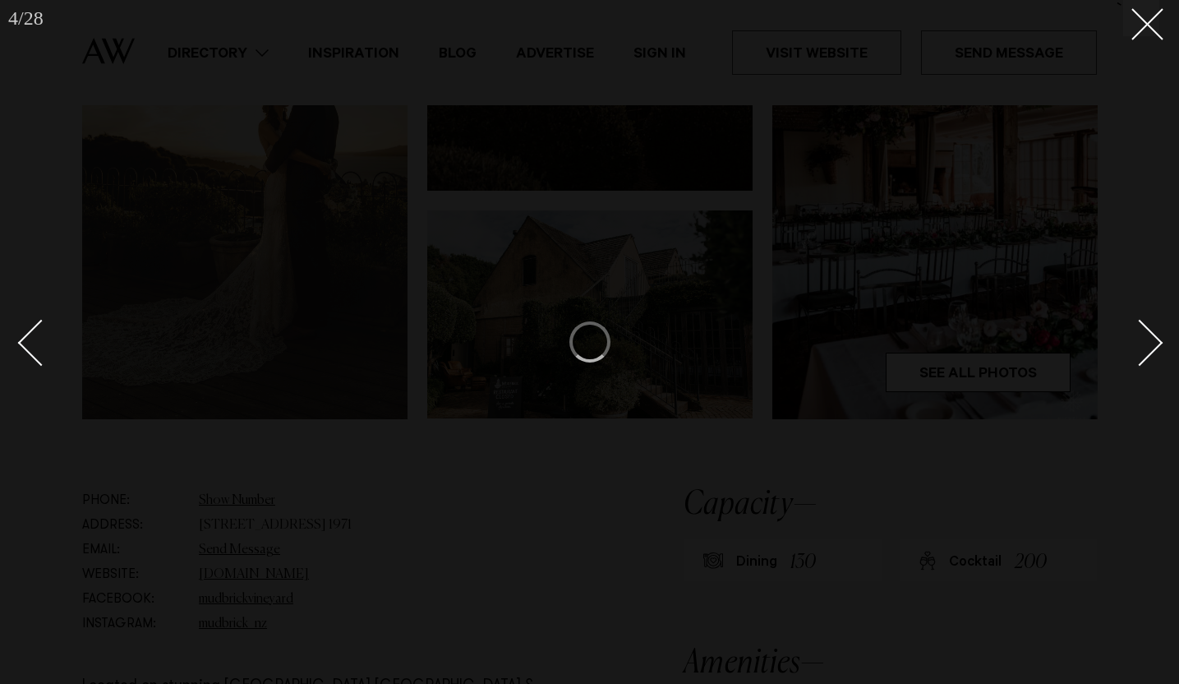
click at [1156, 339] on div "Next slide" at bounding box center [1140, 343] width 47 height 47
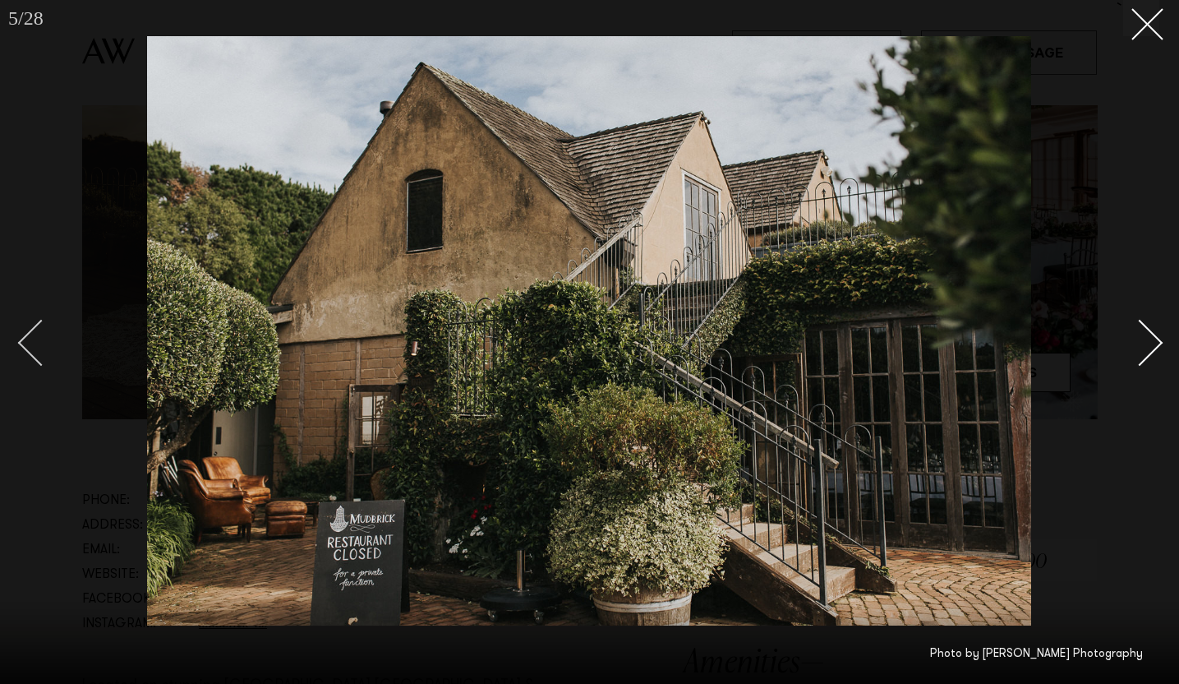
click at [38, 331] on div "Previous slide" at bounding box center [41, 343] width 47 height 47
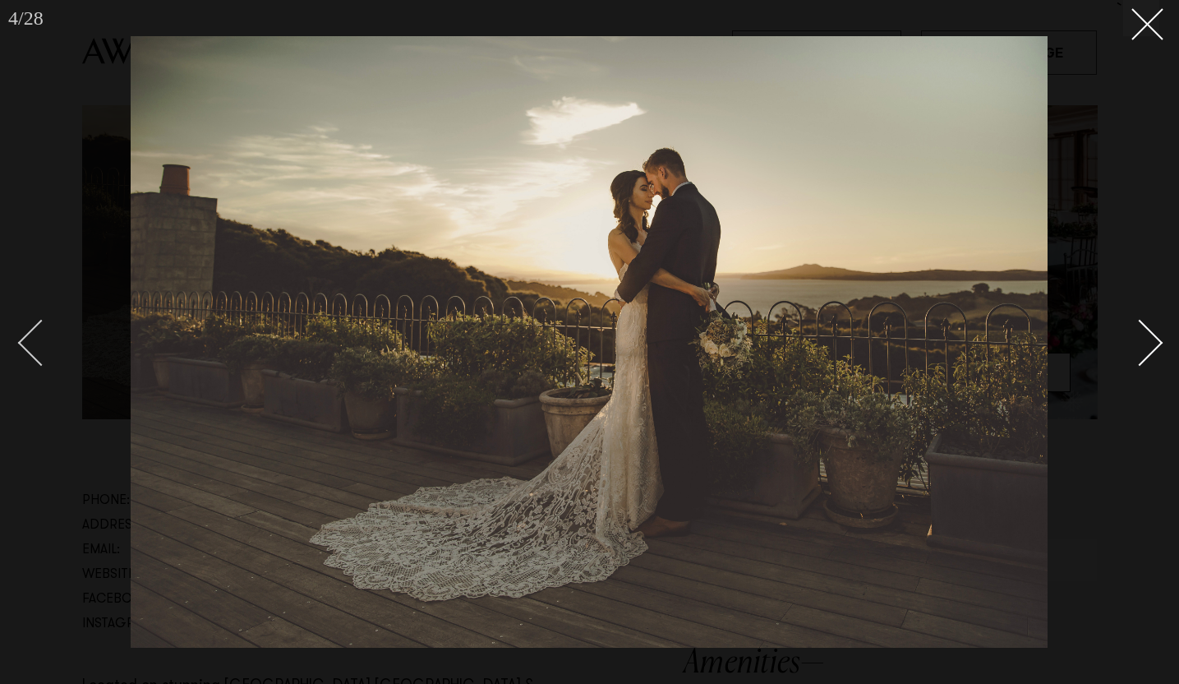
click at [38, 331] on div "Previous slide" at bounding box center [41, 343] width 47 height 47
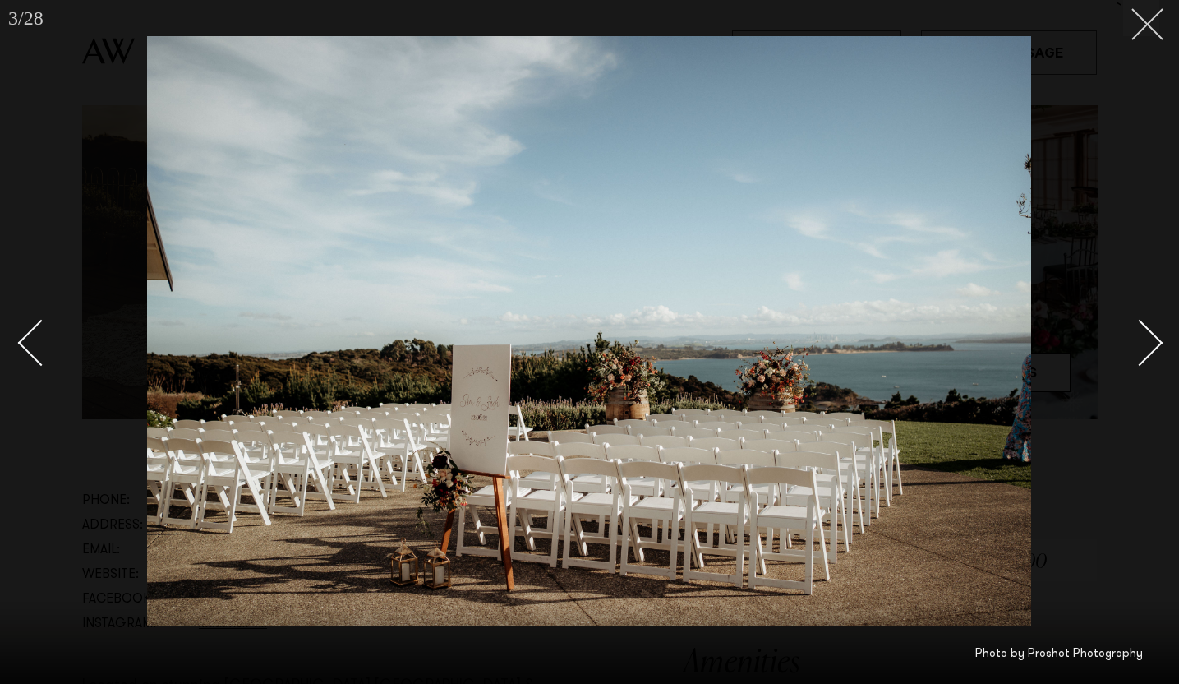
click at [1141, 26] on icon at bounding box center [1142, 18] width 20 height 20
